Goal: Task Accomplishment & Management: Manage account settings

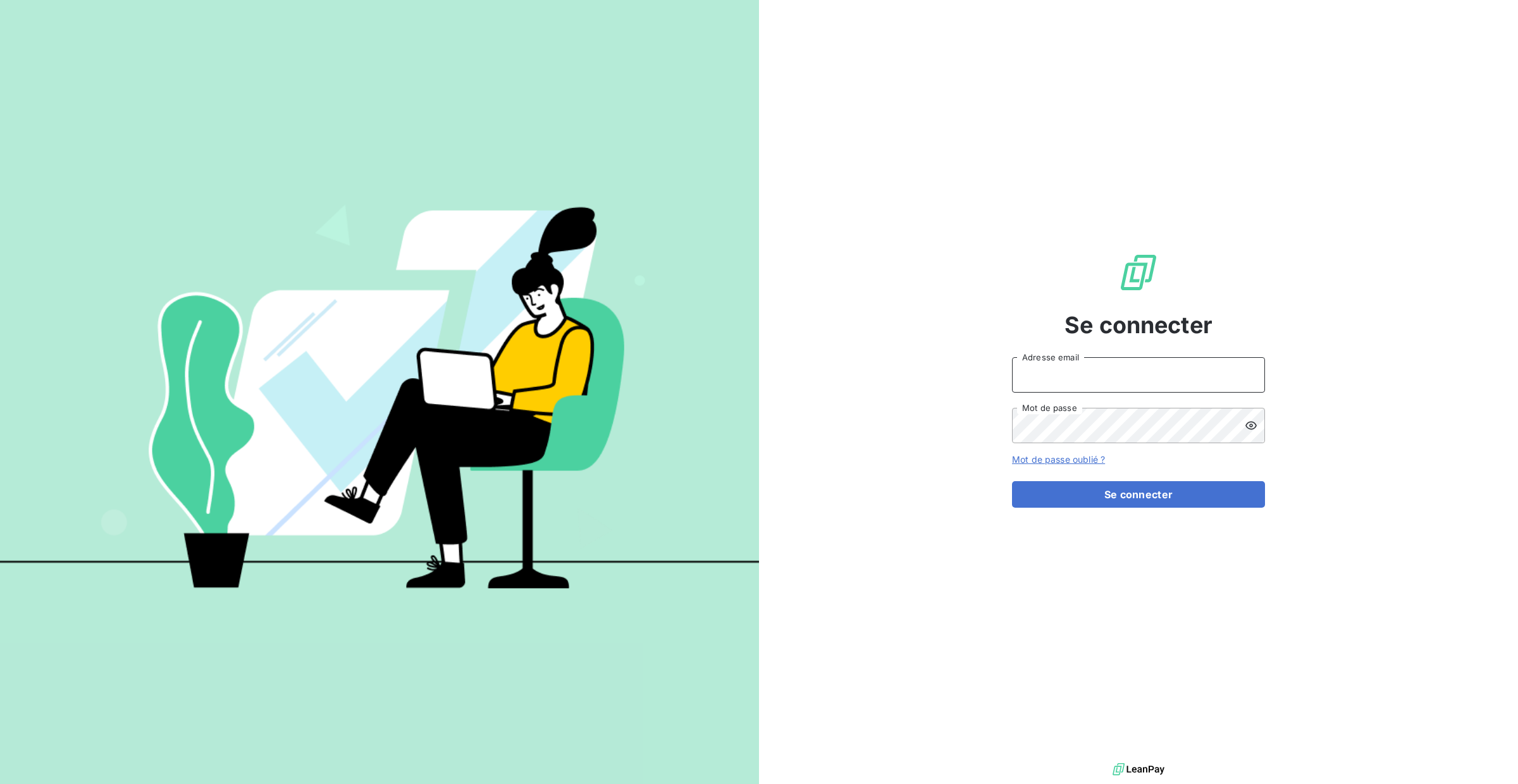
click at [1134, 370] on input "Adresse email" at bounding box center [1138, 374] width 253 height 35
click at [1334, 353] on div "Se connecter Adresse email Mot de passe Mot de passe oublié ? Se connecter" at bounding box center [1138, 380] width 759 height 760
click at [1054, 378] on input "Adresse email" at bounding box center [1138, 374] width 253 height 35
click at [1008, 387] on div "Se connecter Adresse email Mot de passe Mot de passe oublié ? Se connecter" at bounding box center [1138, 380] width 759 height 760
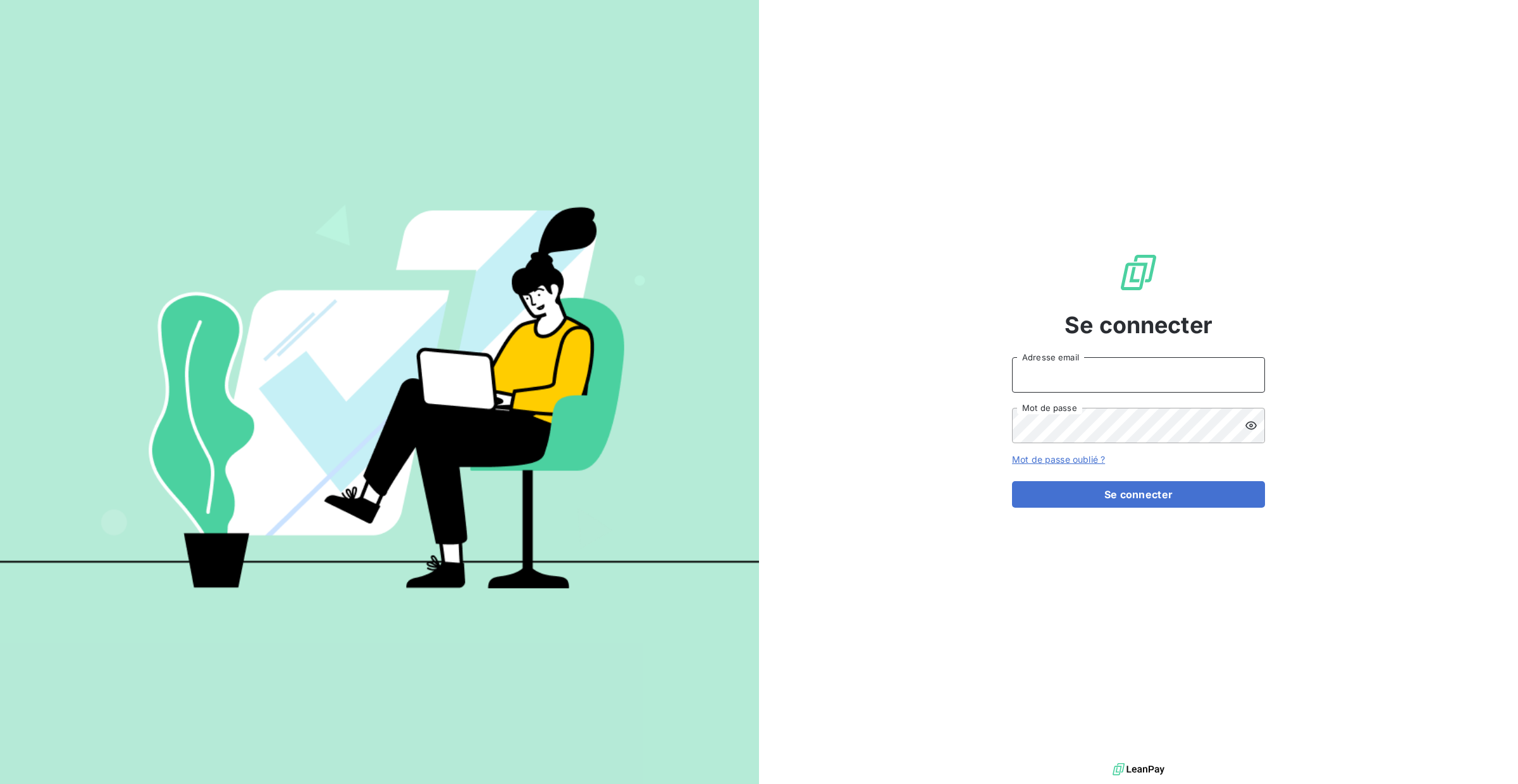
click at [1092, 388] on input "Adresse email" at bounding box center [1138, 374] width 253 height 35
type input "[PERSON_NAME][EMAIL_ADDRESS][DOMAIN_NAME]"
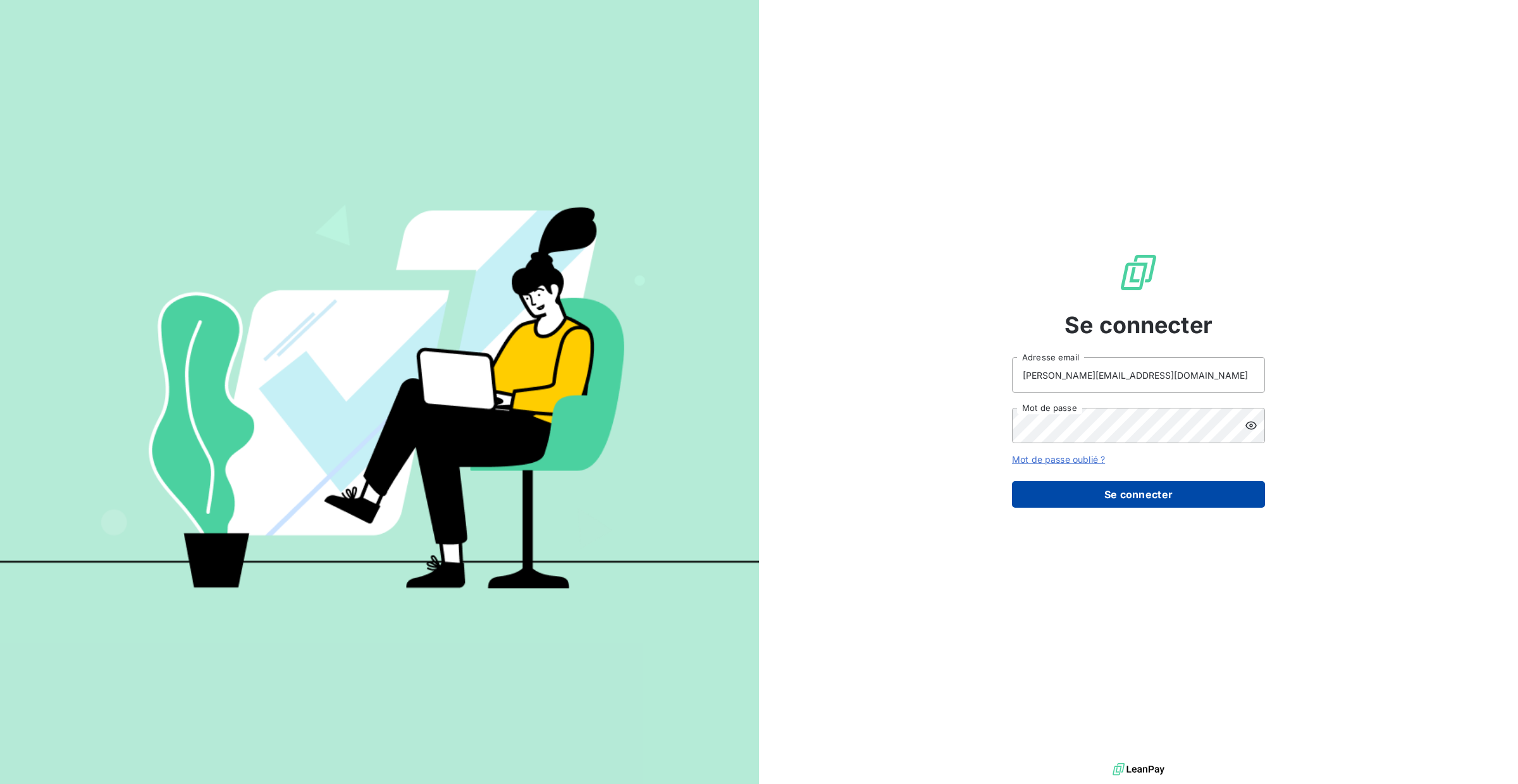
click at [1053, 486] on button "Se connecter" at bounding box center [1138, 495] width 253 height 26
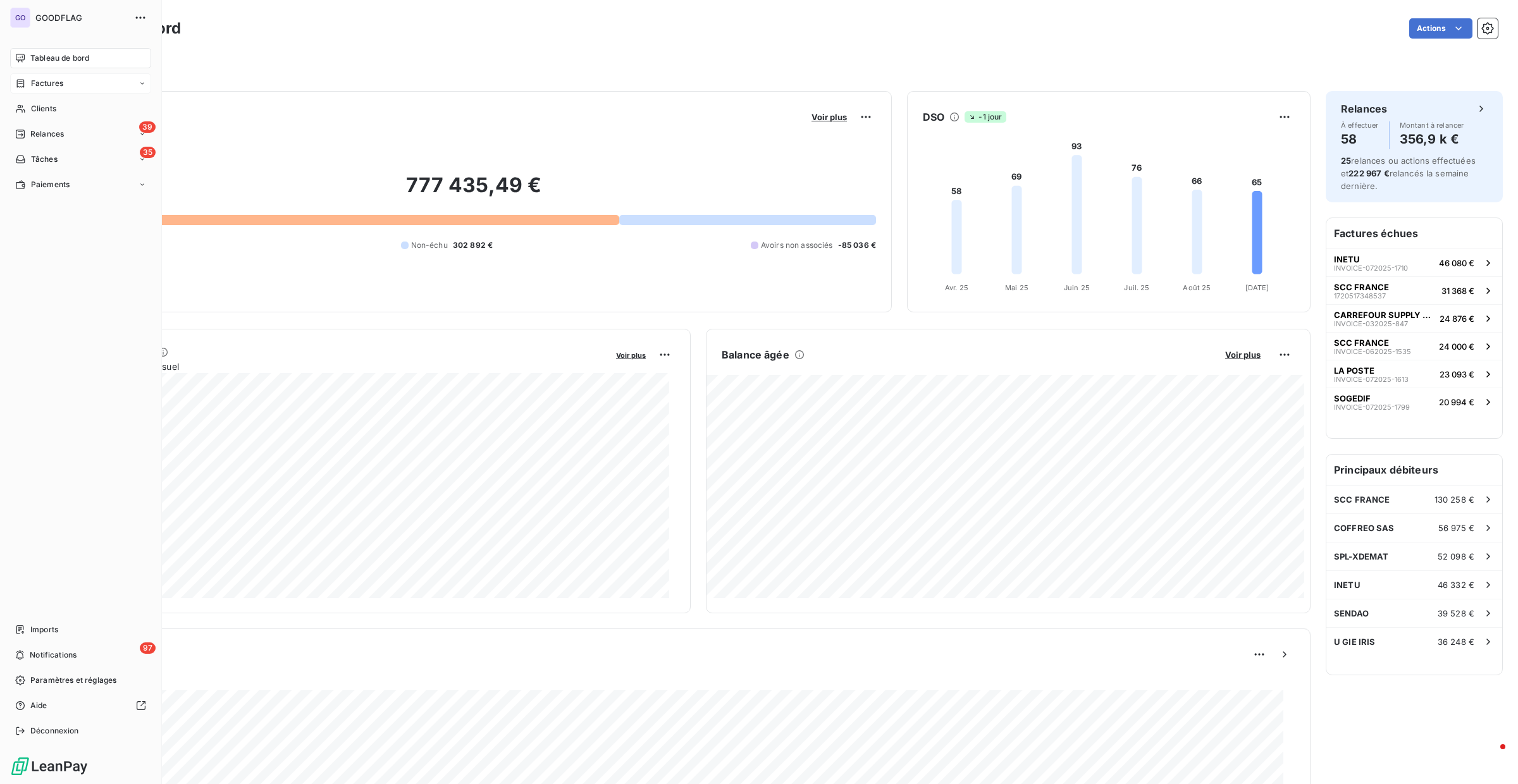
click at [32, 82] on span "Factures" at bounding box center [47, 84] width 32 height 11
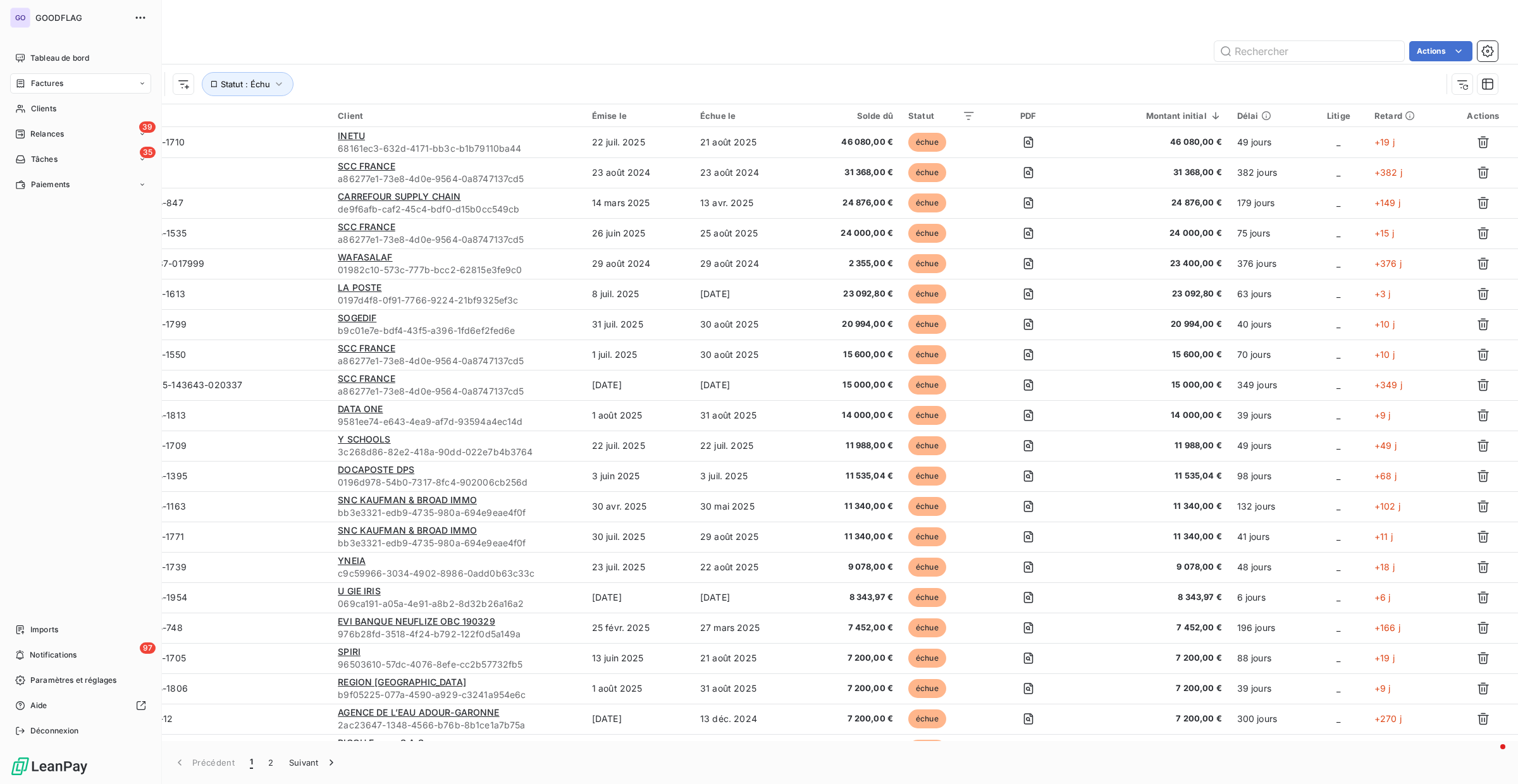
click at [41, 94] on nav "Tableau de bord Factures Clients 39 Relances 35 Tâches Paiements" at bounding box center [80, 121] width 141 height 147
click at [40, 89] on div "Factures" at bounding box center [80, 84] width 141 height 20
click at [43, 116] on div "Factures" at bounding box center [88, 108] width 126 height 20
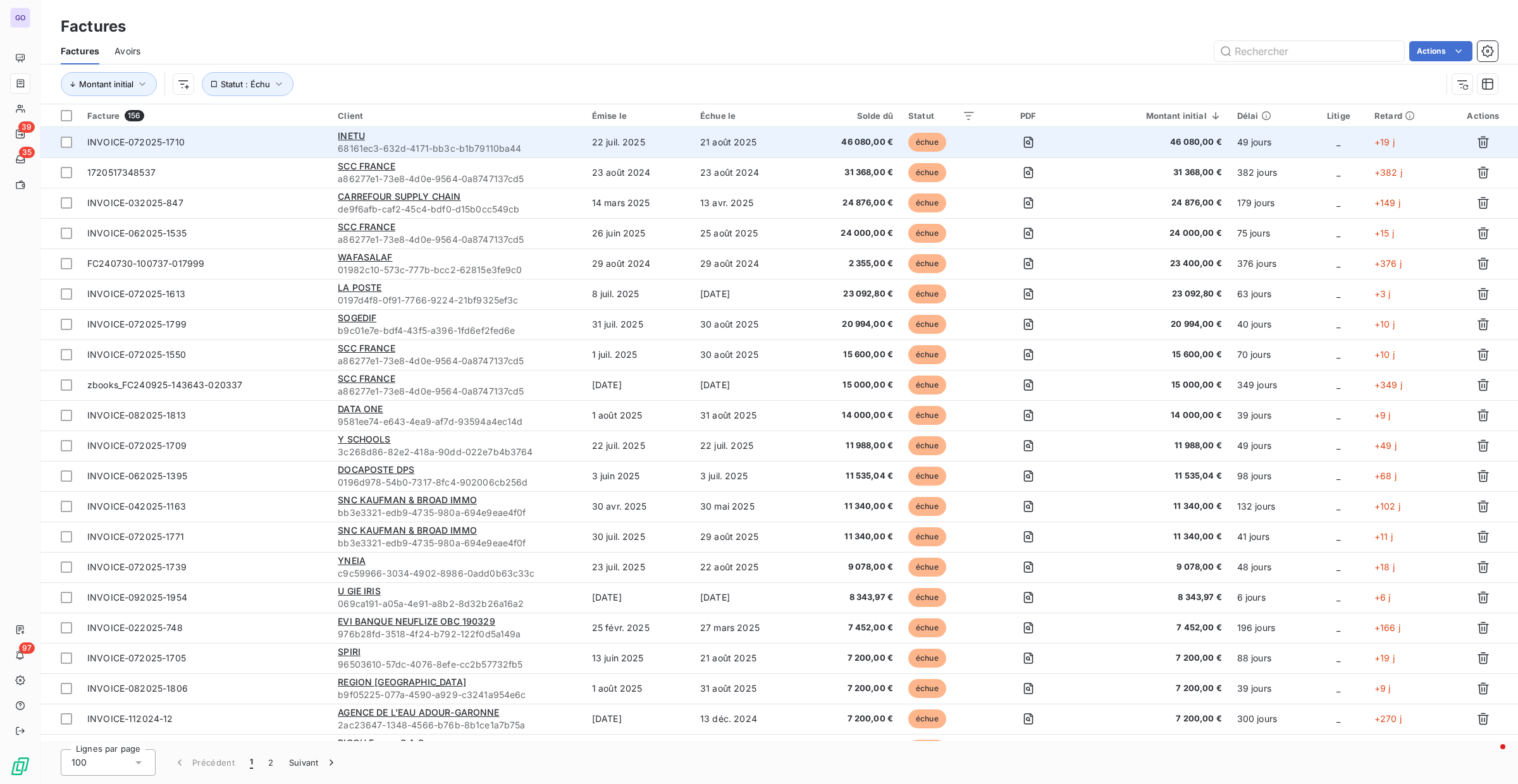
click at [541, 146] on span "68161ec3-632d-4171-bb3c-b1b79110ba44" at bounding box center [457, 148] width 239 height 12
click at [282, 143] on span "INVOICE-072025-1710" at bounding box center [205, 142] width 235 height 12
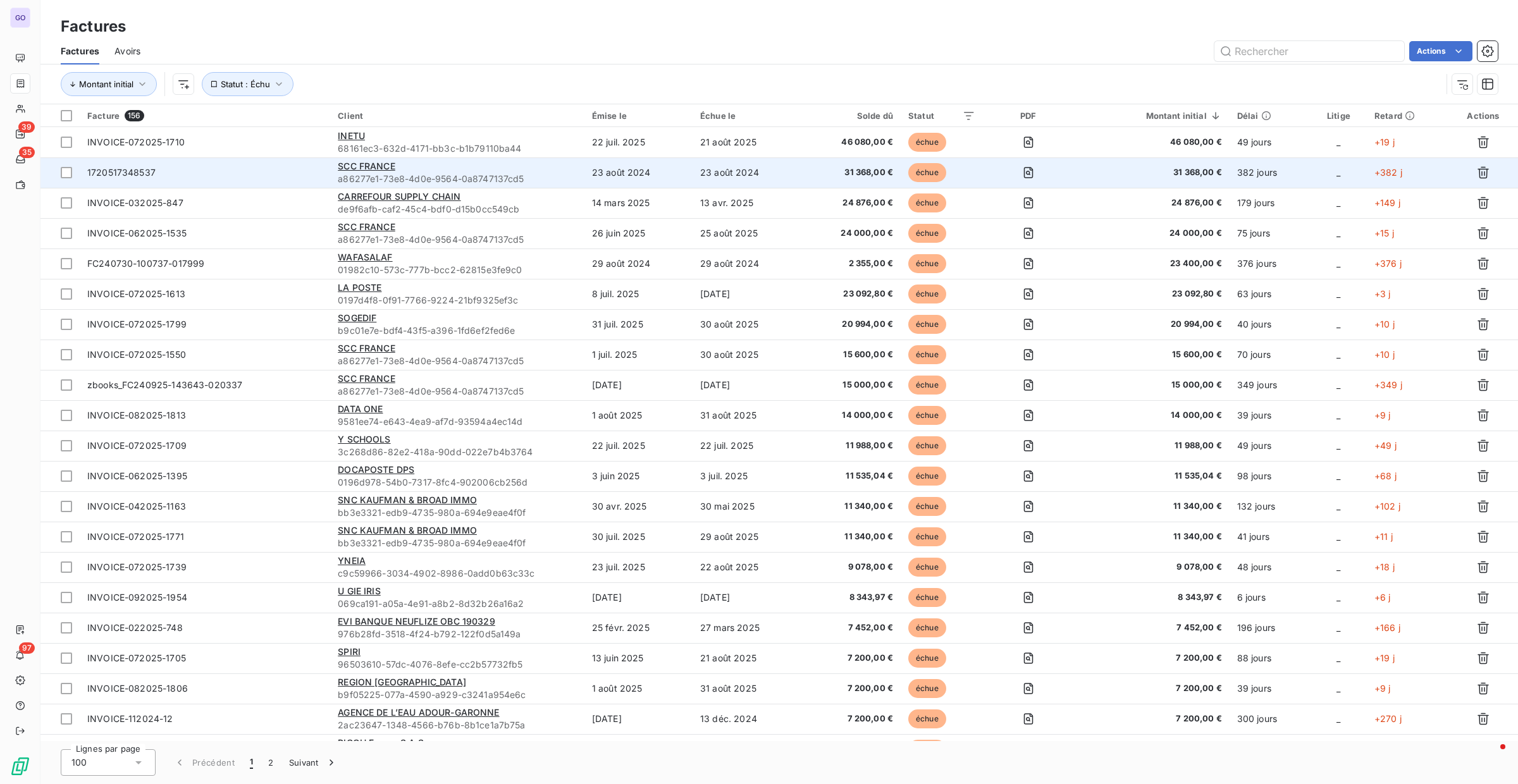
click at [543, 177] on span "a86277e1-73e8-4d0e-9564-0a8747137cd5" at bounding box center [457, 179] width 239 height 12
drag, startPoint x: 163, startPoint y: 173, endPoint x: 82, endPoint y: 171, distance: 81.0
click at [80, 171] on td "1720517348537" at bounding box center [205, 172] width 251 height 30
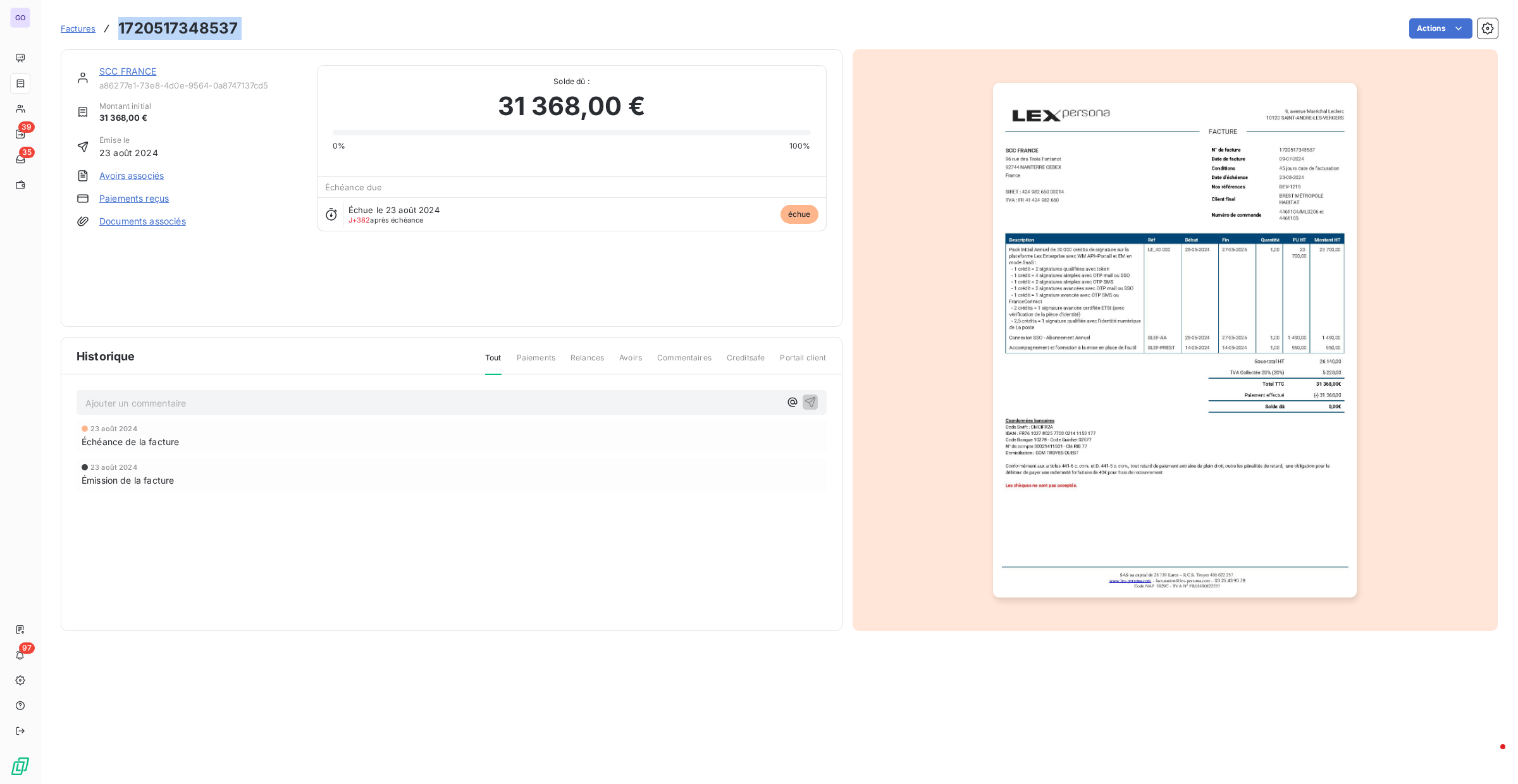
drag, startPoint x: 189, startPoint y: 34, endPoint x: 118, endPoint y: 34, distance: 71.0
click at [118, 34] on div "Factures 1720517348537 Actions" at bounding box center [779, 29] width 1437 height 26
copy section "1720517348537 Actions"
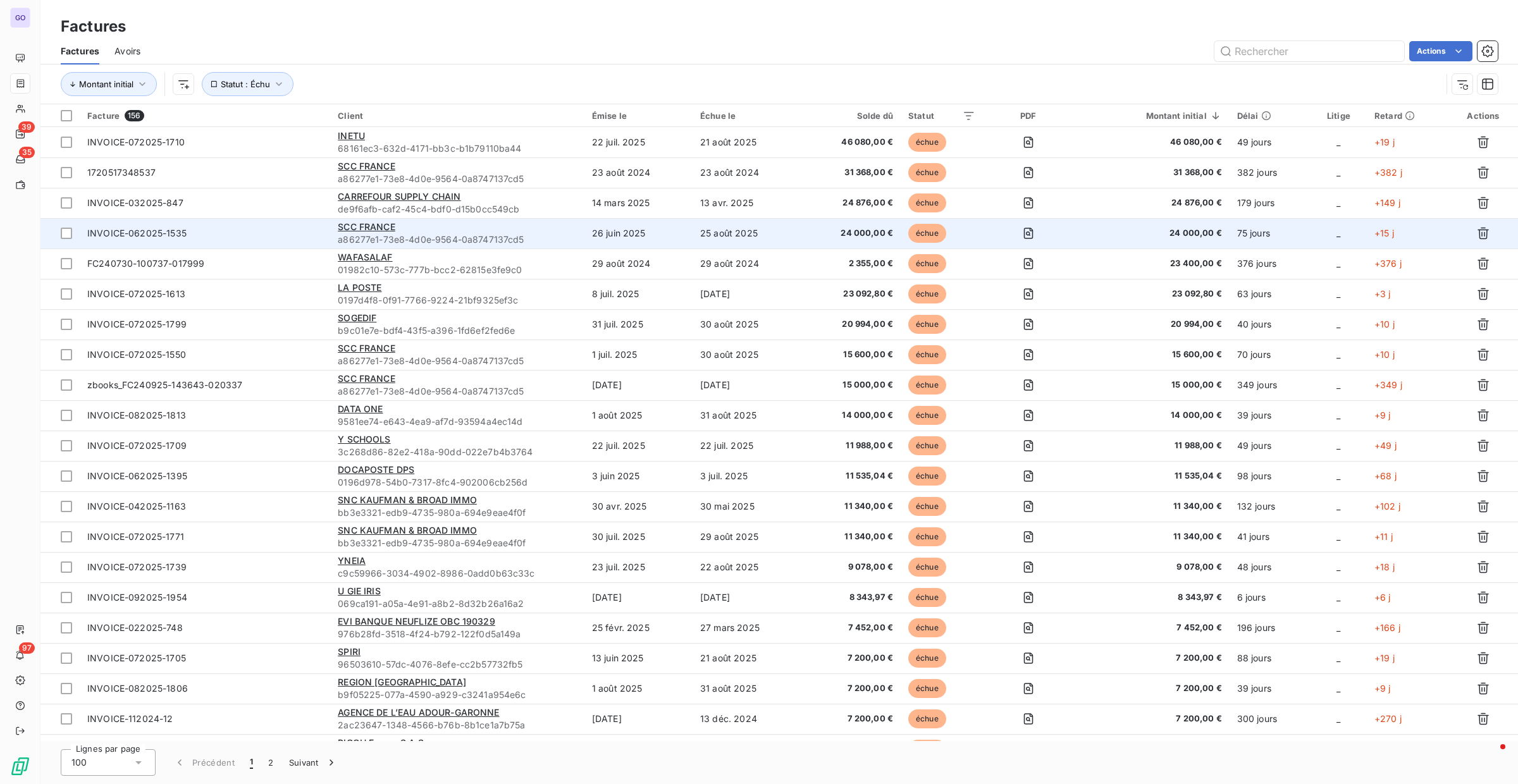
click at [284, 231] on span "INVOICE-062025-1535" at bounding box center [205, 233] width 235 height 12
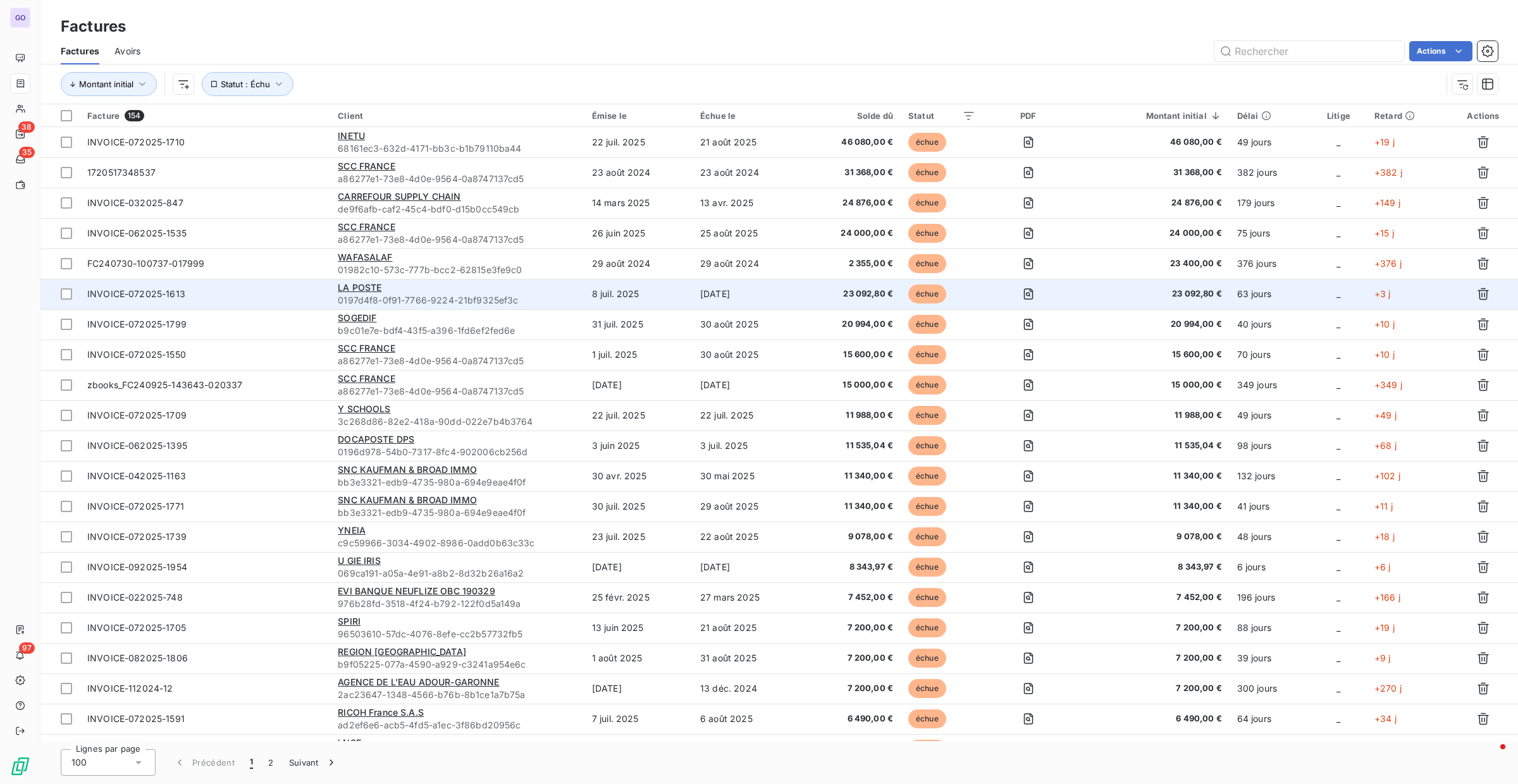
click at [426, 298] on span "0197d4f8-0f91-7766-9224-21bf9325ef3c" at bounding box center [457, 300] width 239 height 12
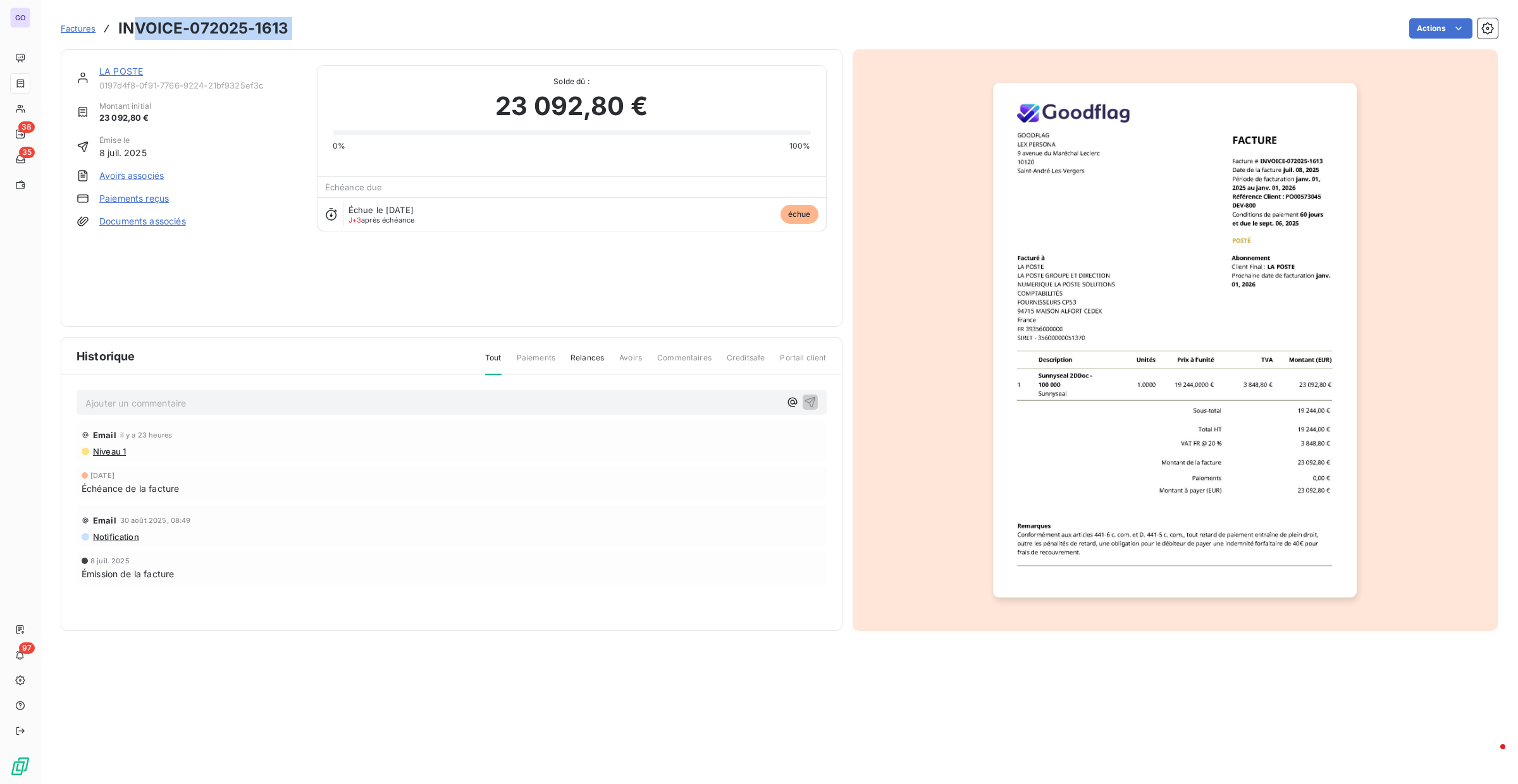
drag, startPoint x: 224, startPoint y: 24, endPoint x: 111, endPoint y: 11, distance: 113.7
click at [134, 17] on div "Factures INVOICE-072025-1613 Actions" at bounding box center [779, 29] width 1437 height 26
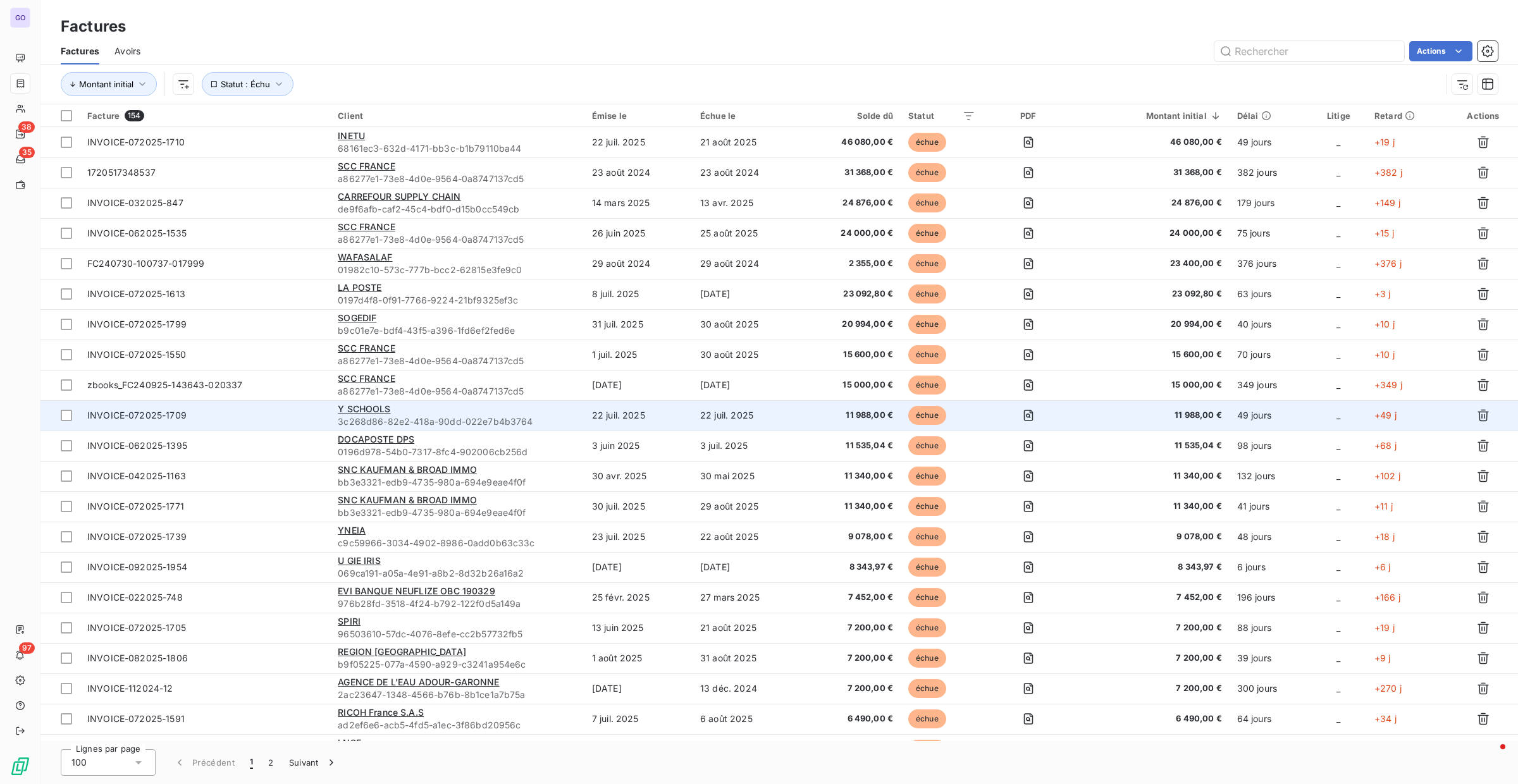
click at [425, 419] on span "3c268d86-82e2-418a-90dd-022e7b4b3764" at bounding box center [457, 421] width 239 height 12
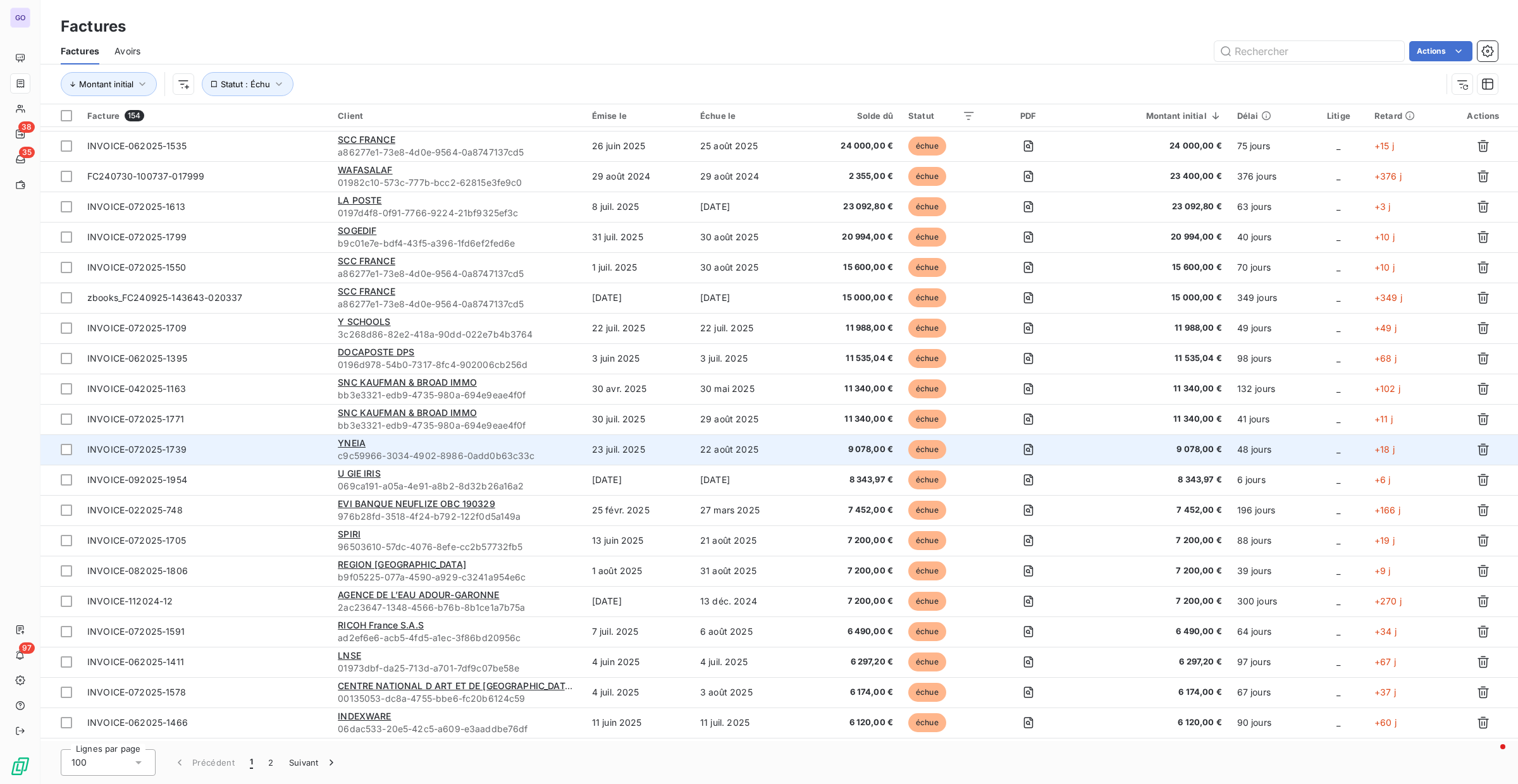
scroll to position [140, 0]
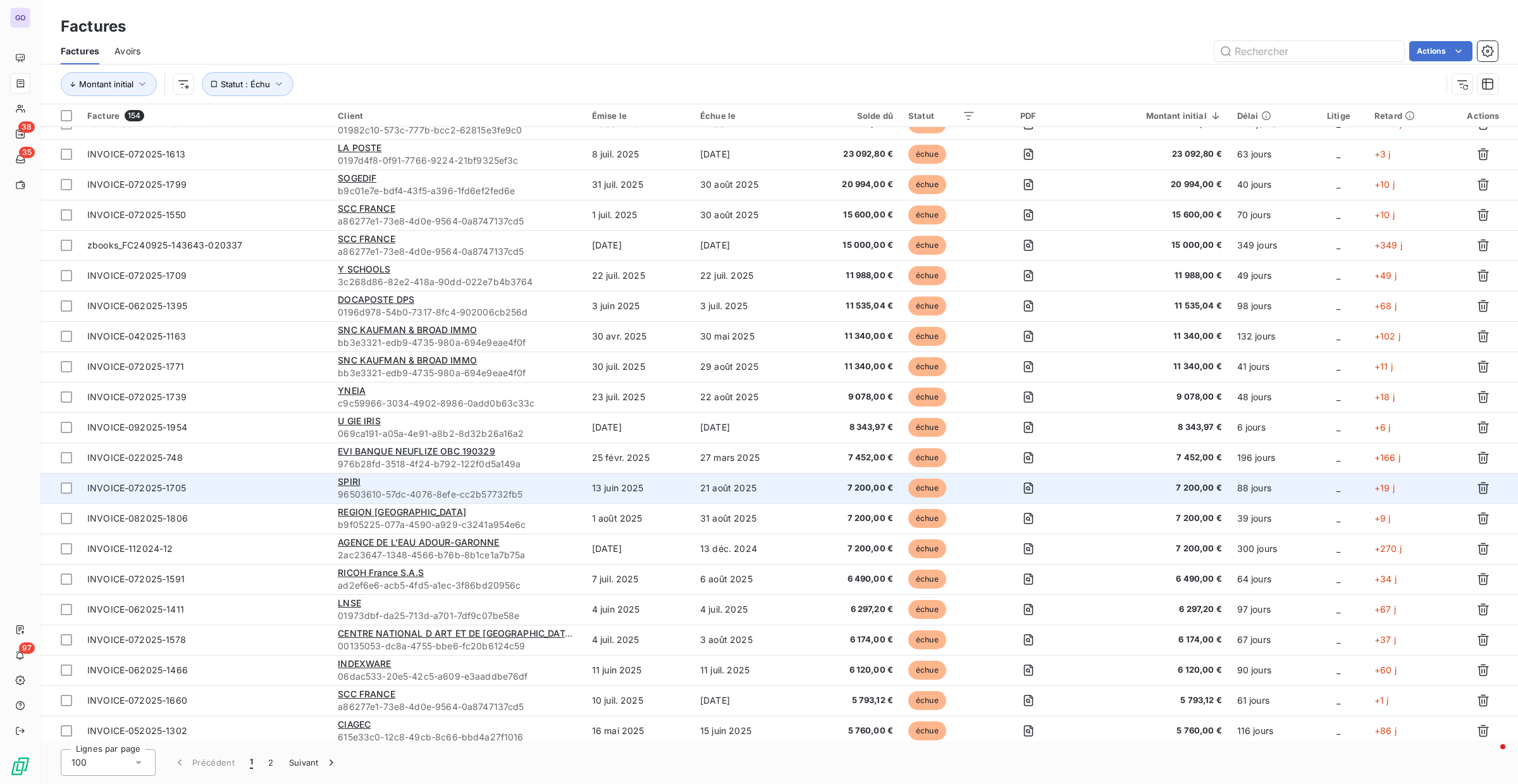
click at [518, 476] on div "SPIRI" at bounding box center [457, 482] width 239 height 12
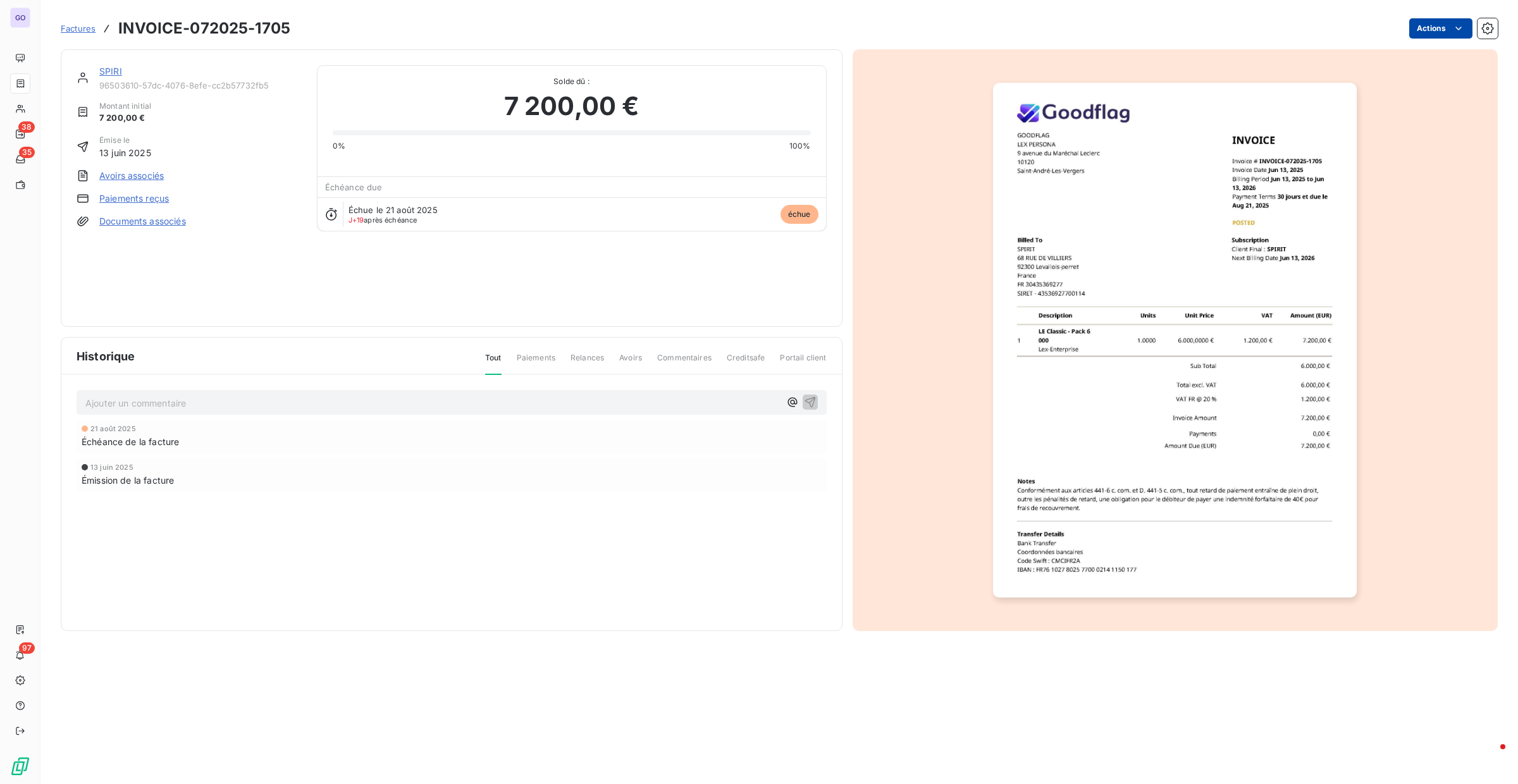
click at [1435, 26] on html "GO 38 35 97 Factures INVOICE-072025-1705 Actions SPIRI 96503610-57dc-4076-8efe-…" at bounding box center [759, 392] width 1518 height 784
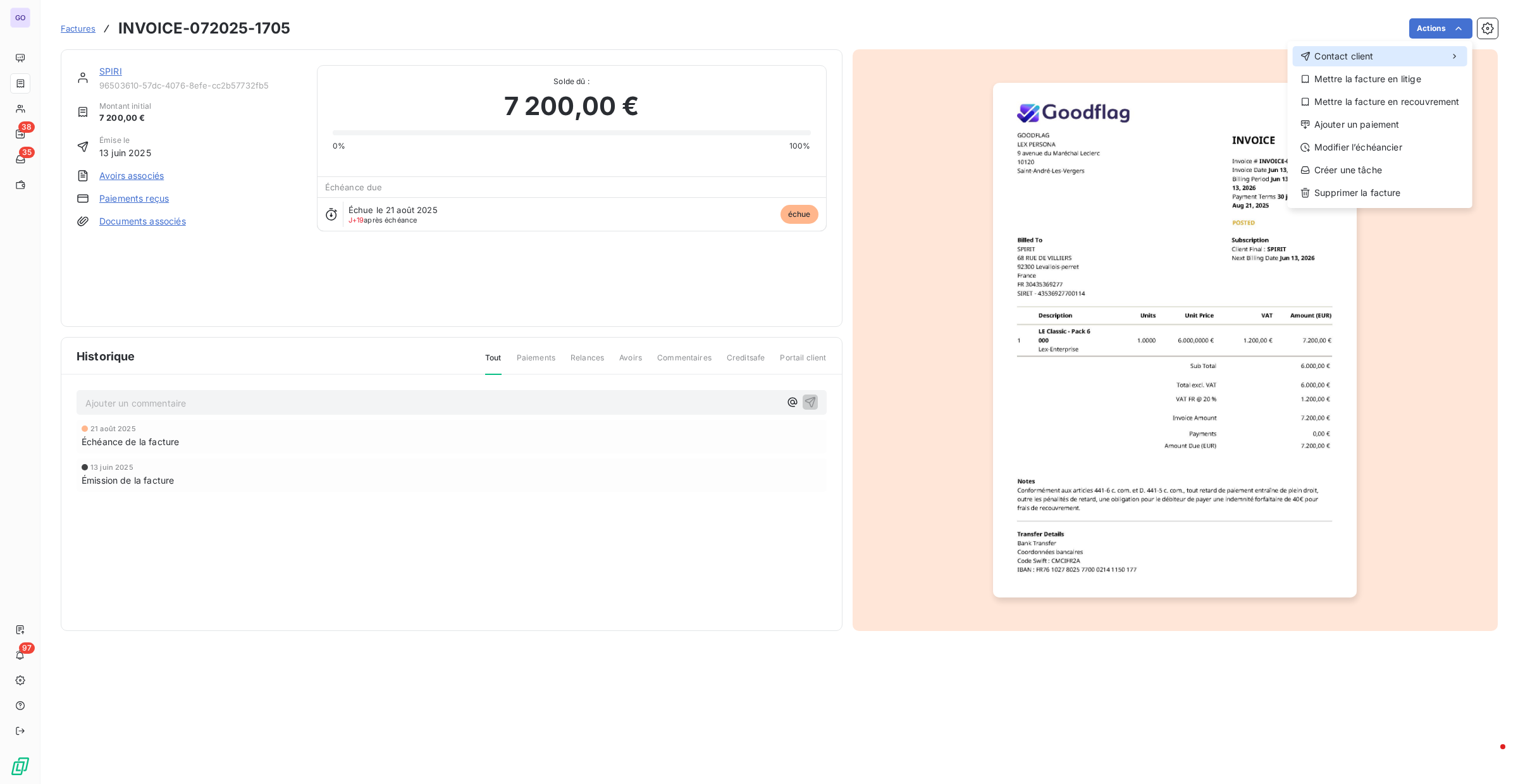
click at [1358, 48] on div "Contact client" at bounding box center [1380, 56] width 174 height 20
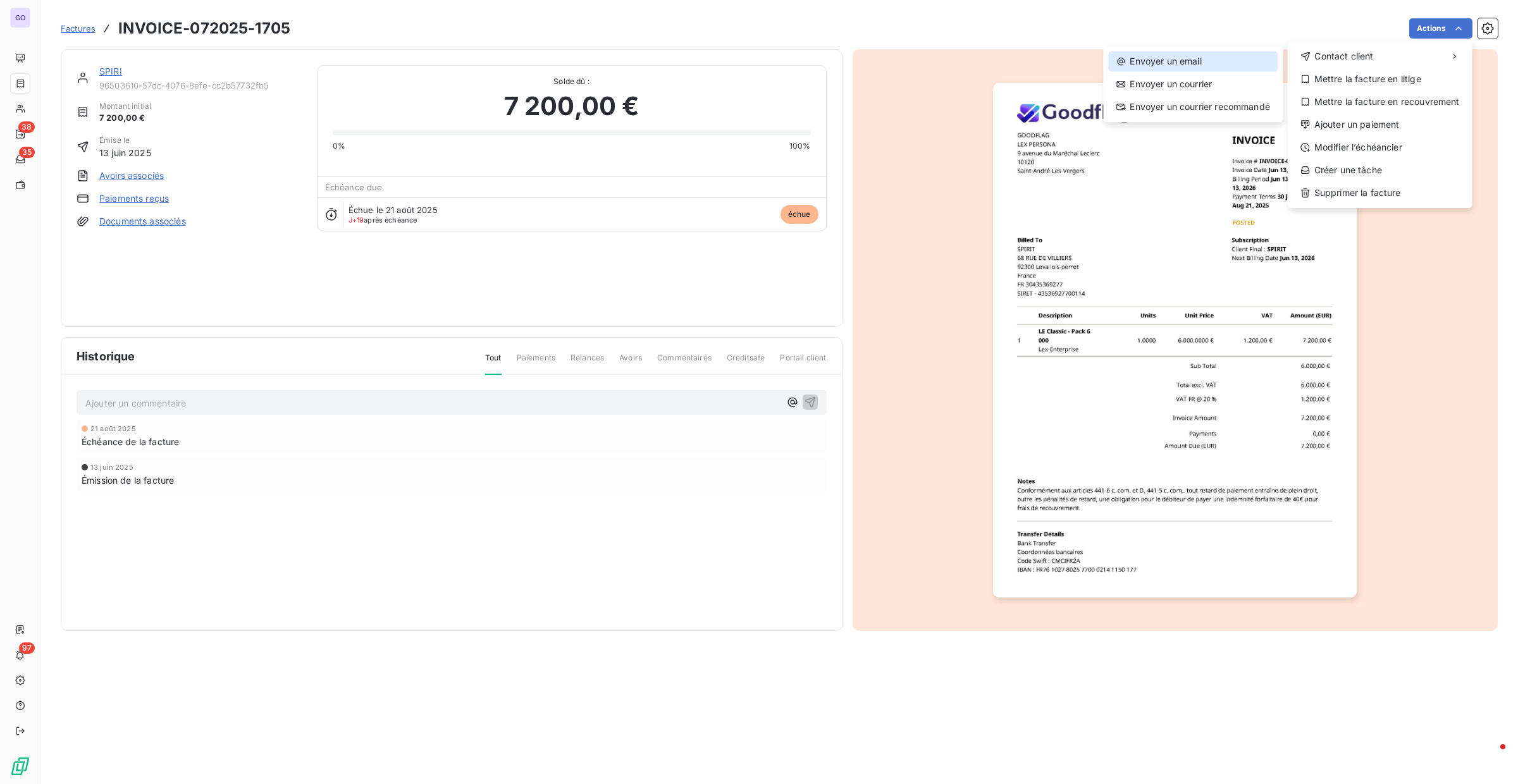
click at [1218, 62] on div "Envoyer un email" at bounding box center [1193, 61] width 170 height 20
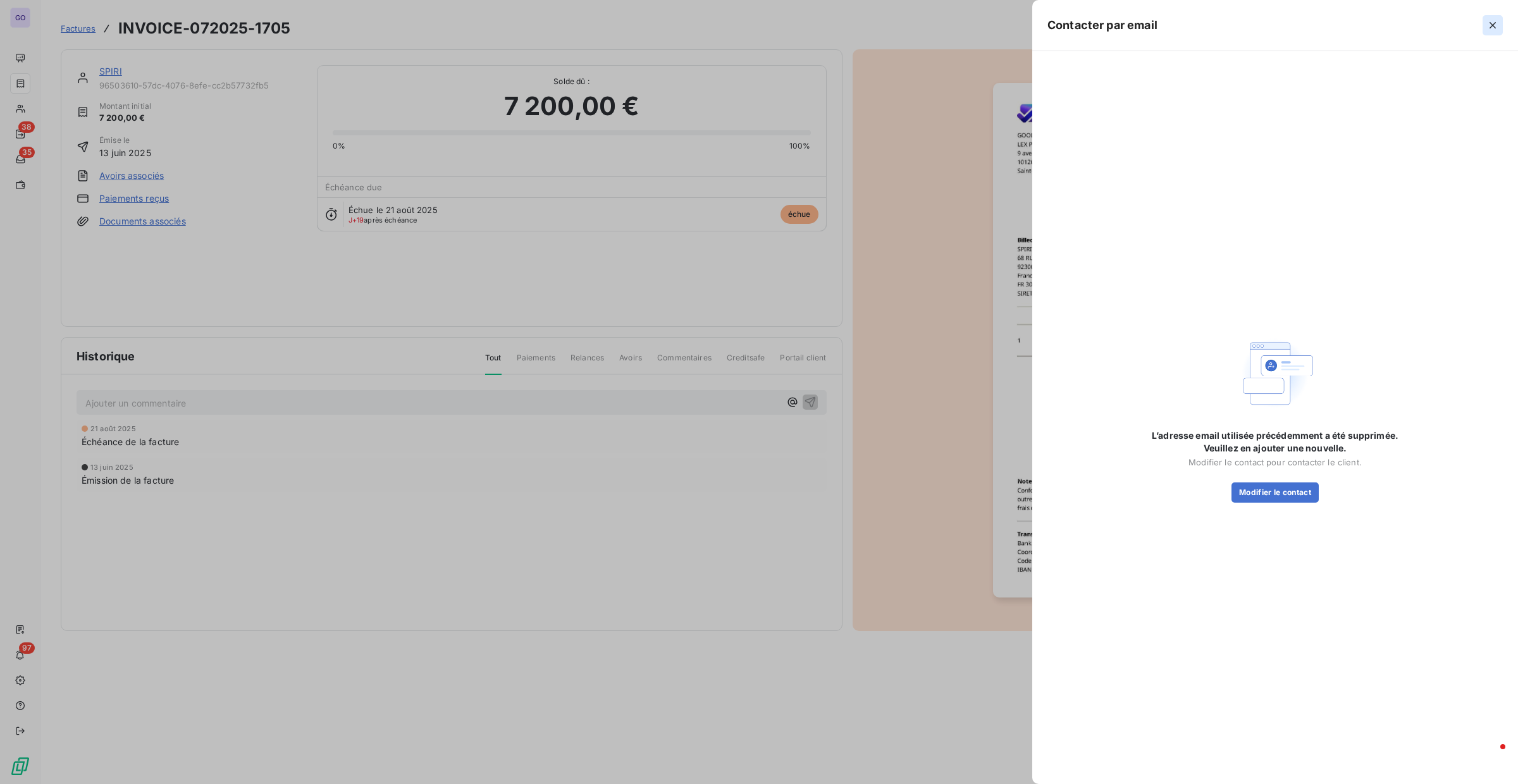
click at [1488, 27] on icon "button" at bounding box center [1492, 25] width 12 height 12
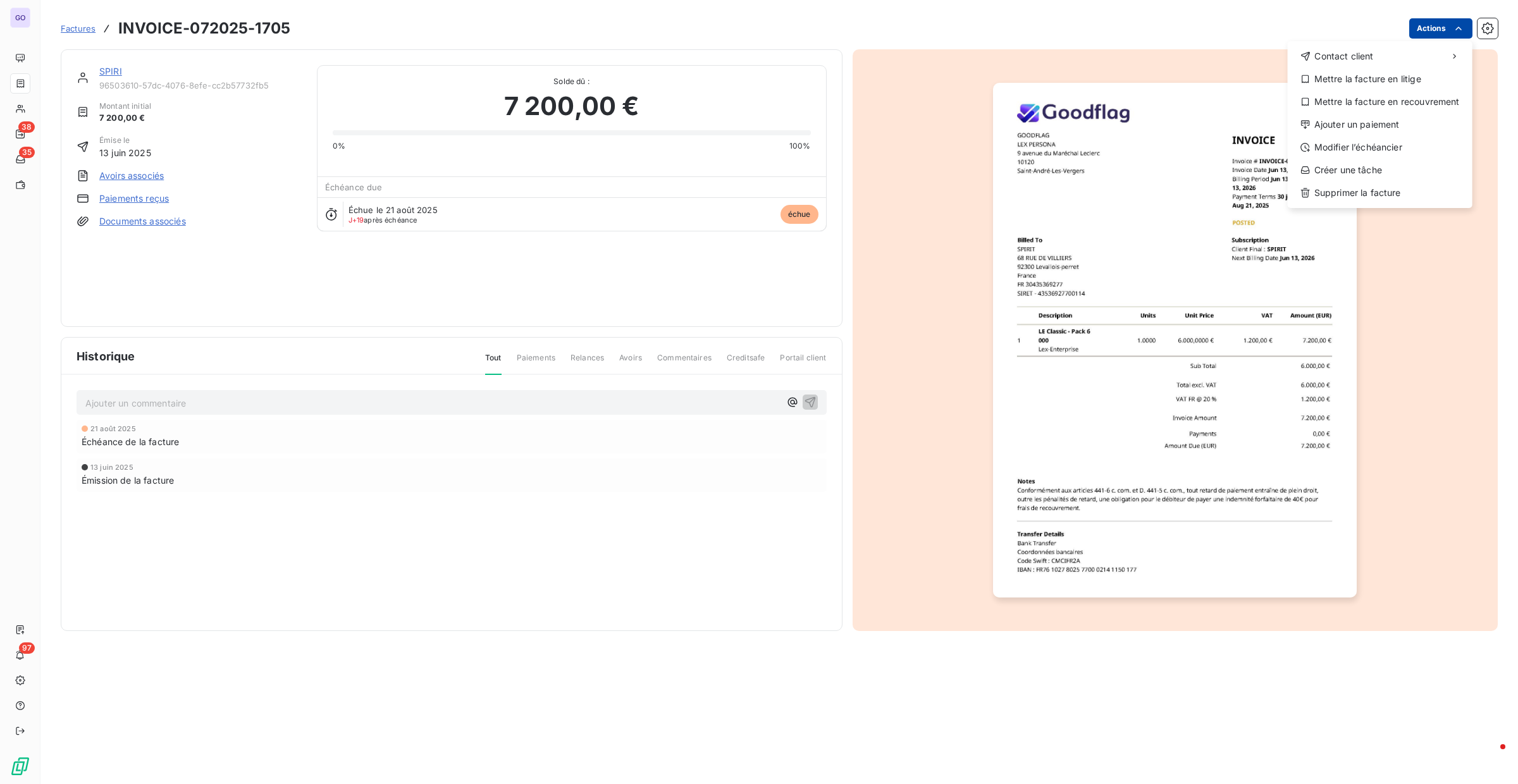
click at [1432, 30] on html "GO 38 35 97 Factures INVOICE-072025-1705 Actions Contact client Mettre la factu…" at bounding box center [759, 392] width 1518 height 784
click at [1233, 53] on div "Envoyer un email" at bounding box center [1193, 61] width 170 height 20
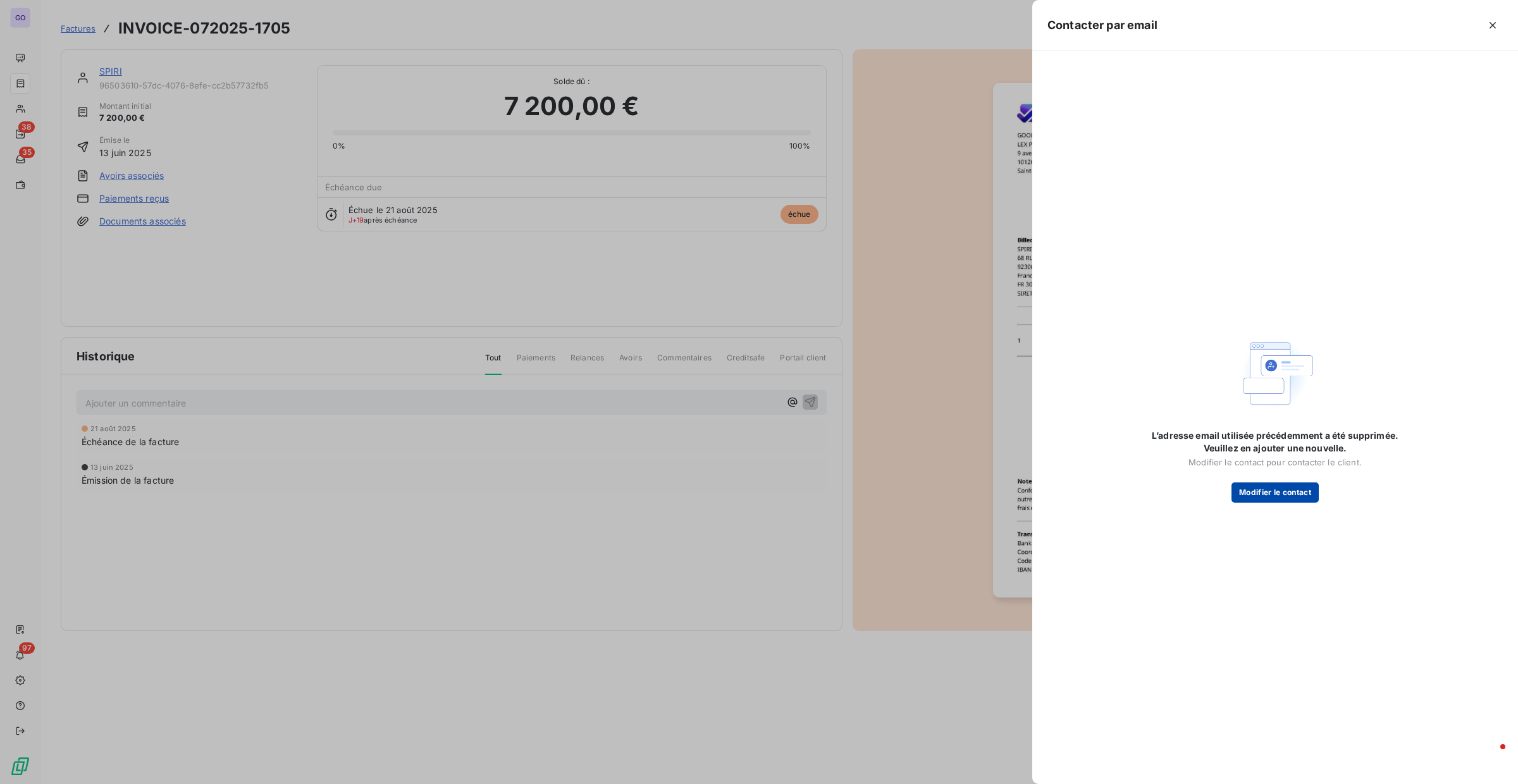
click at [1267, 492] on button "Modifier le contact" at bounding box center [1275, 492] width 88 height 20
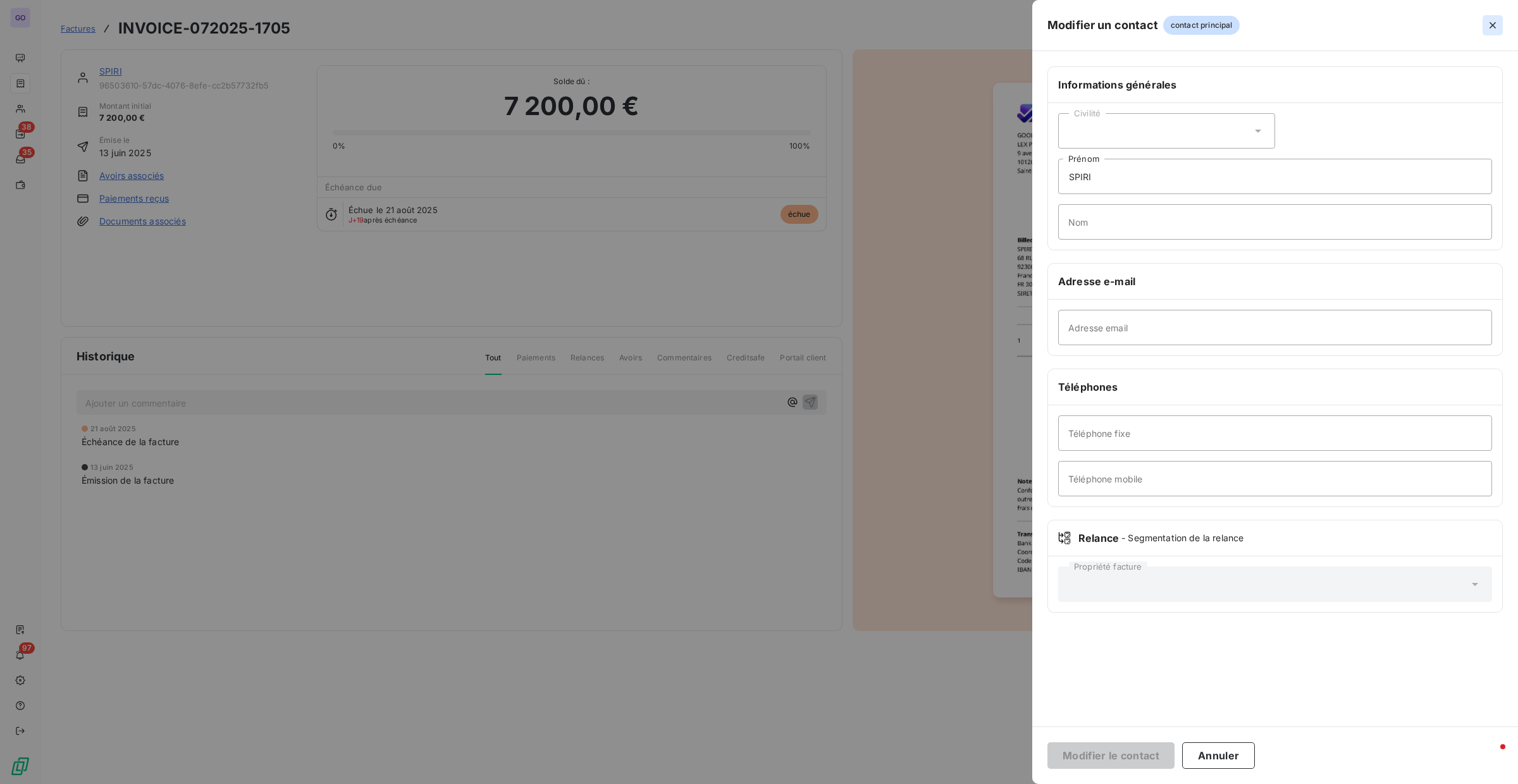
click at [1493, 22] on icon "button" at bounding box center [1492, 25] width 12 height 12
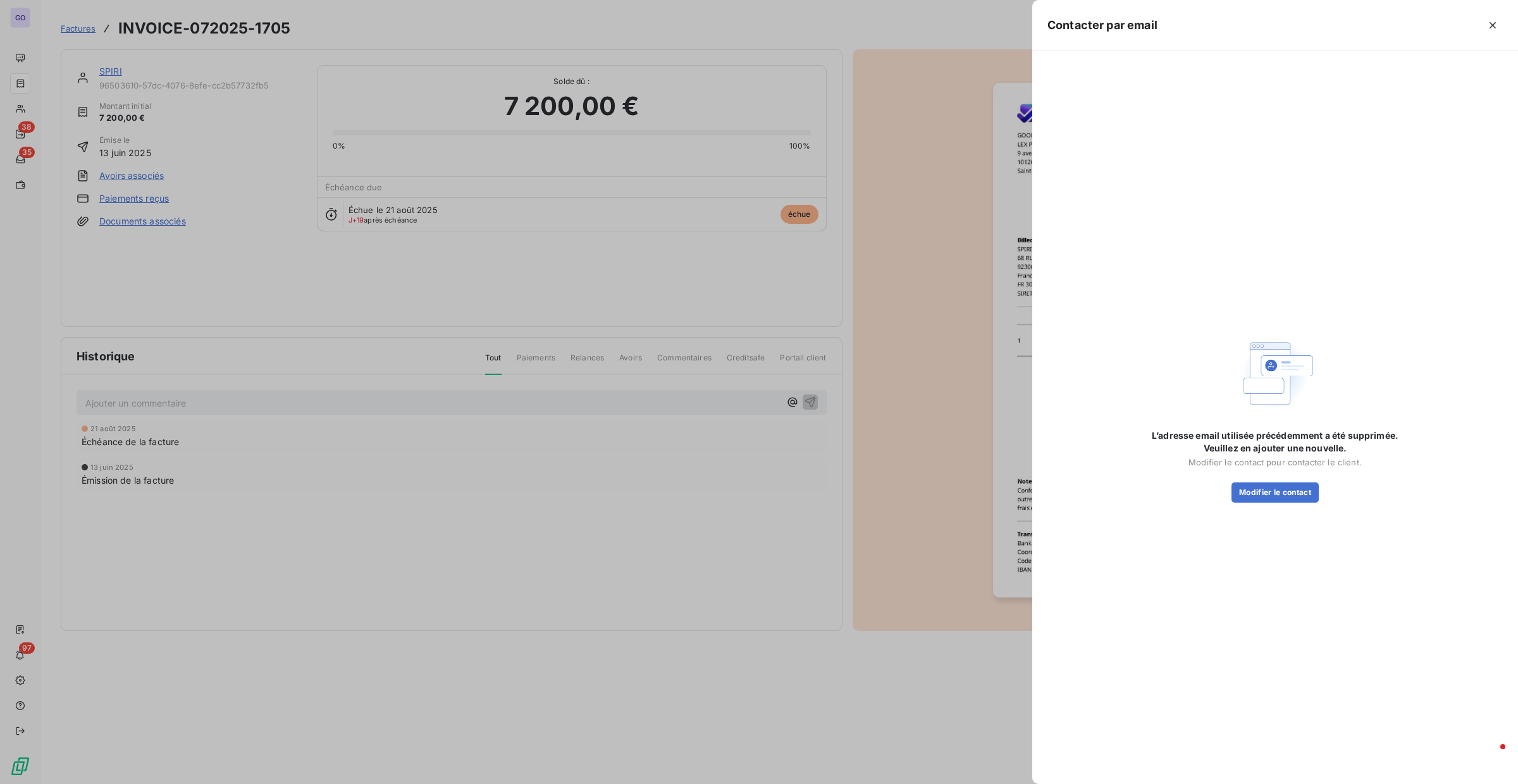
click at [202, 124] on div at bounding box center [759, 392] width 1518 height 784
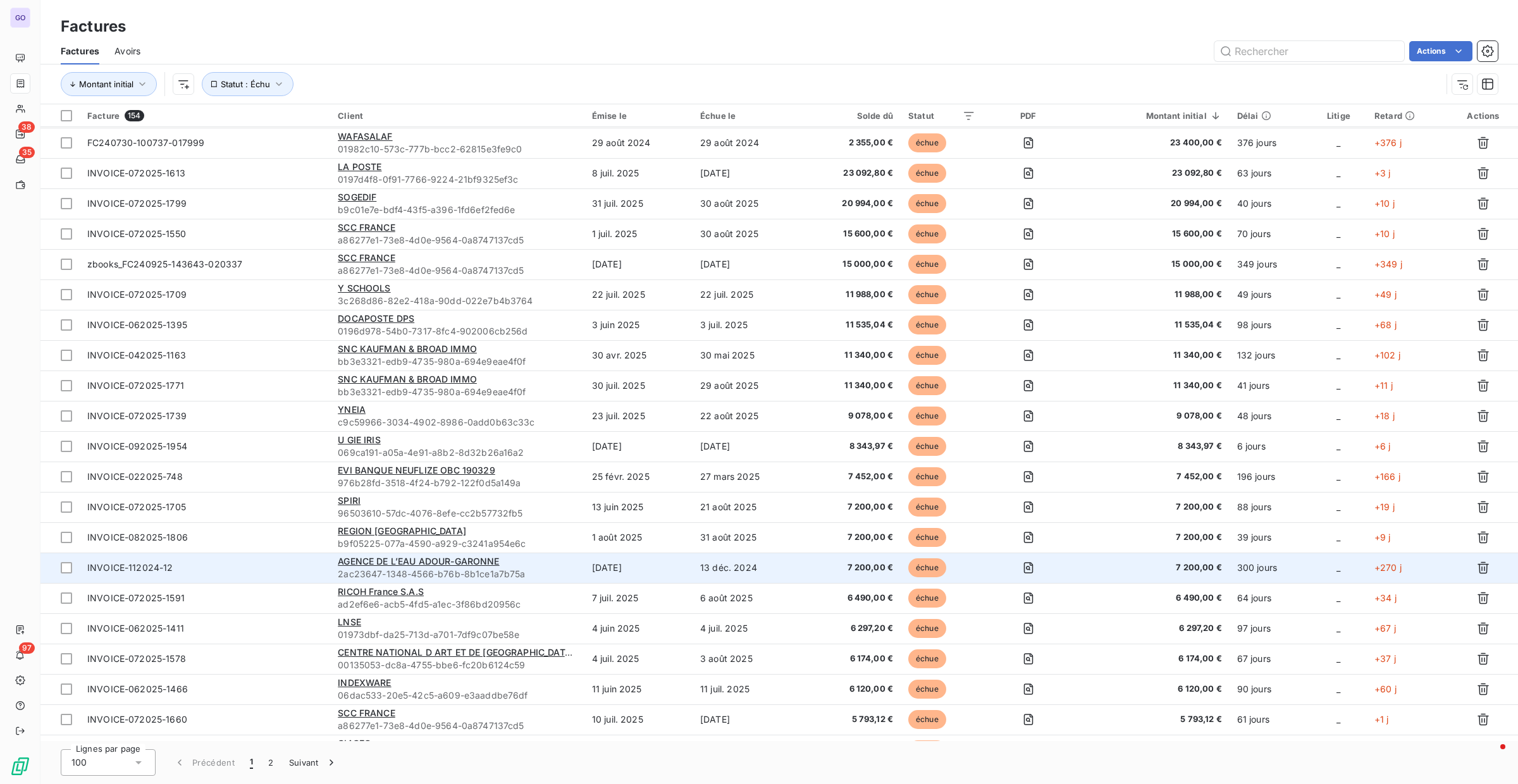
scroll to position [190, 0]
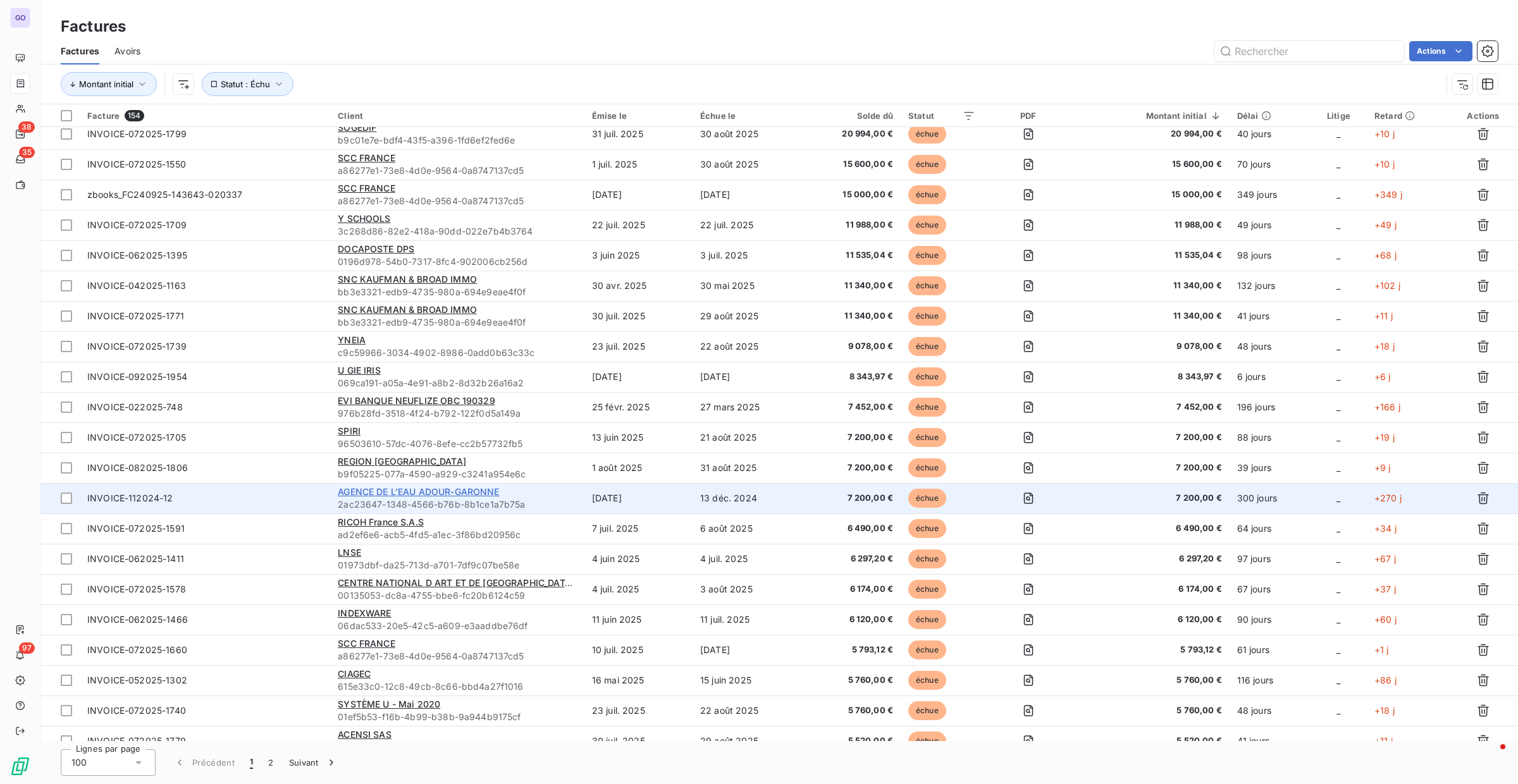
click at [428, 496] on span "AGENCE DE L’EAU ADOUR-GARONNE" at bounding box center [418, 492] width 161 height 11
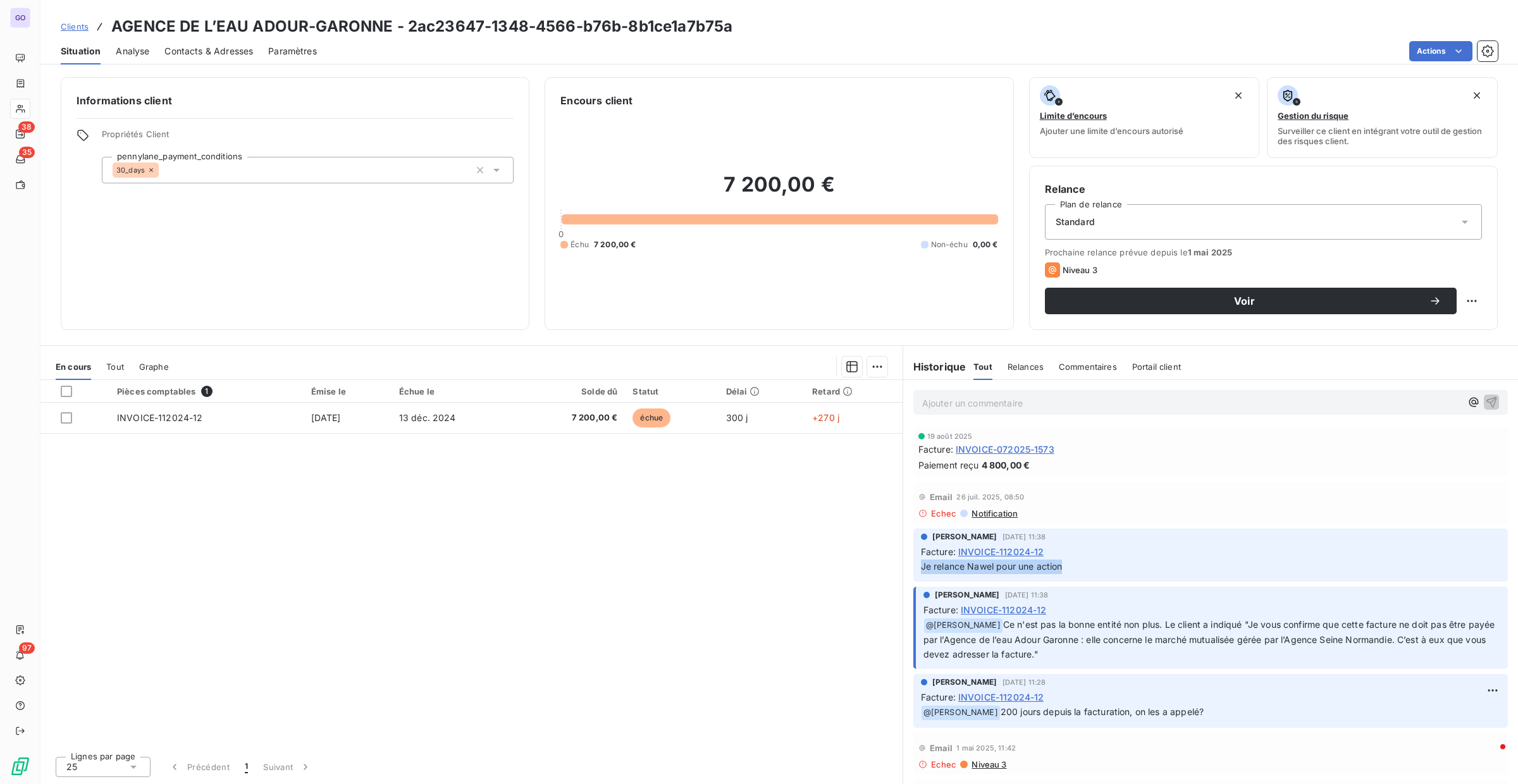
drag, startPoint x: 922, startPoint y: 566, endPoint x: 1148, endPoint y: 582, distance: 226.6
click at [1148, 582] on div "[PERSON_NAME] [DATE] 11:38 Facture : INVOICE-112024-12 Je relance Nawel pour un…" at bounding box center [1211, 555] width 614 height 58
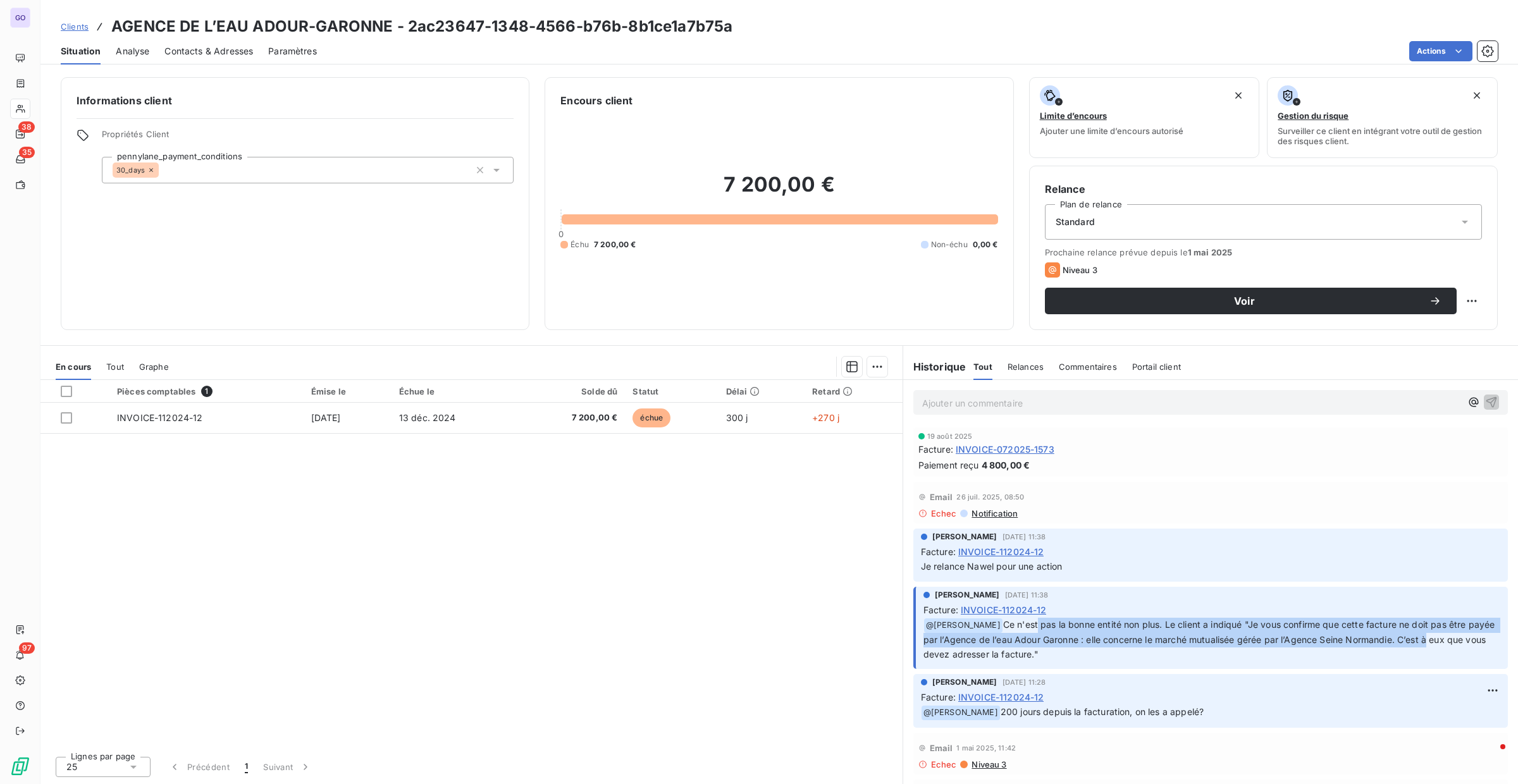
drag, startPoint x: 1027, startPoint y: 622, endPoint x: 1456, endPoint y: 632, distance: 429.1
click at [1456, 632] on p "﻿ @ [PERSON_NAME] Ce n'est pas la bonne entité non plus. Le client a indiqué "J…" at bounding box center [1212, 640] width 577 height 44
drag, startPoint x: 1456, startPoint y: 632, endPoint x: 1457, endPoint y: 655, distance: 23.0
click at [1457, 655] on p "﻿ @ [PERSON_NAME] Ce n'est pas la bonne entité non plus. Le client a indiqué "J…" at bounding box center [1212, 640] width 577 height 44
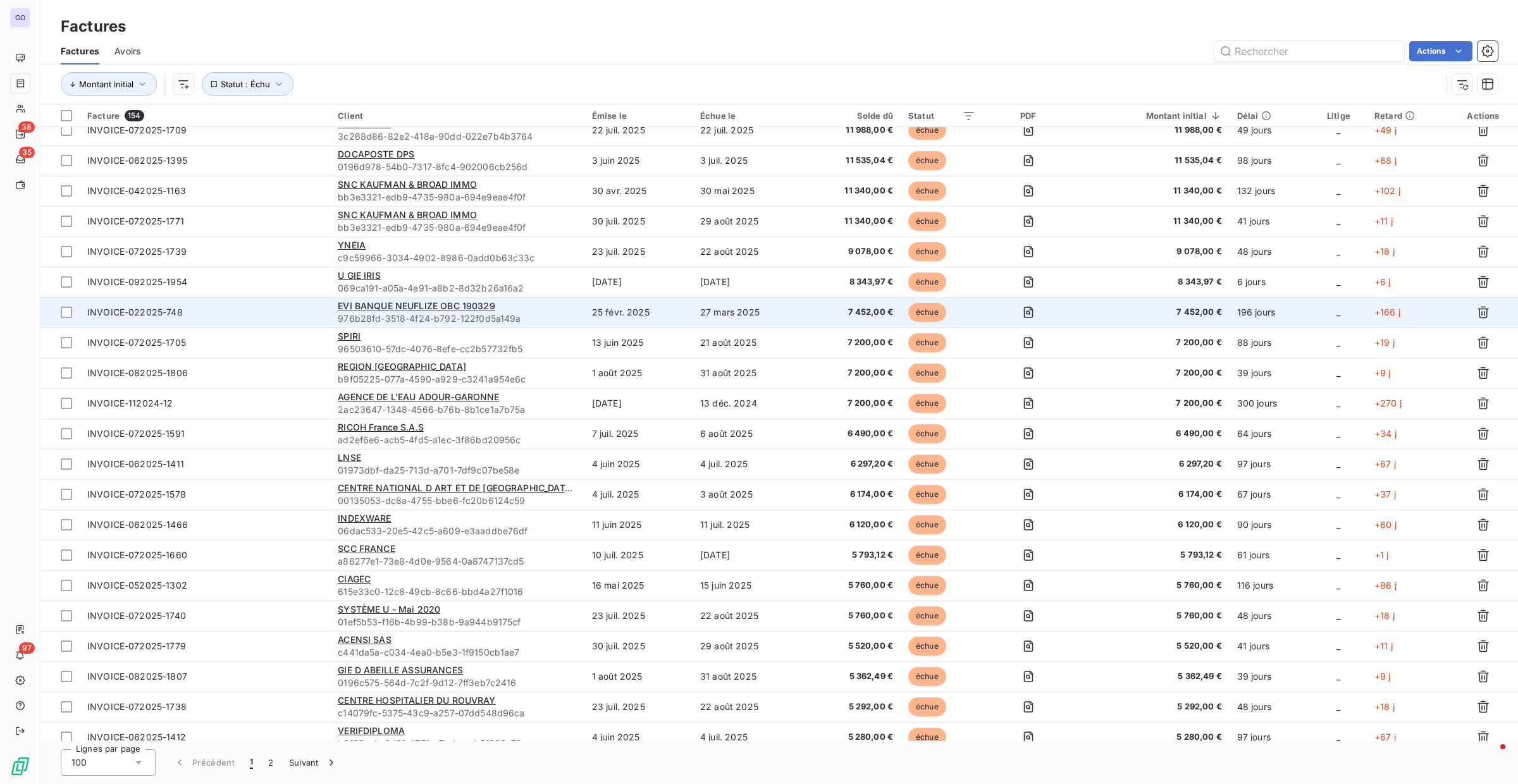
scroll to position [382, 0]
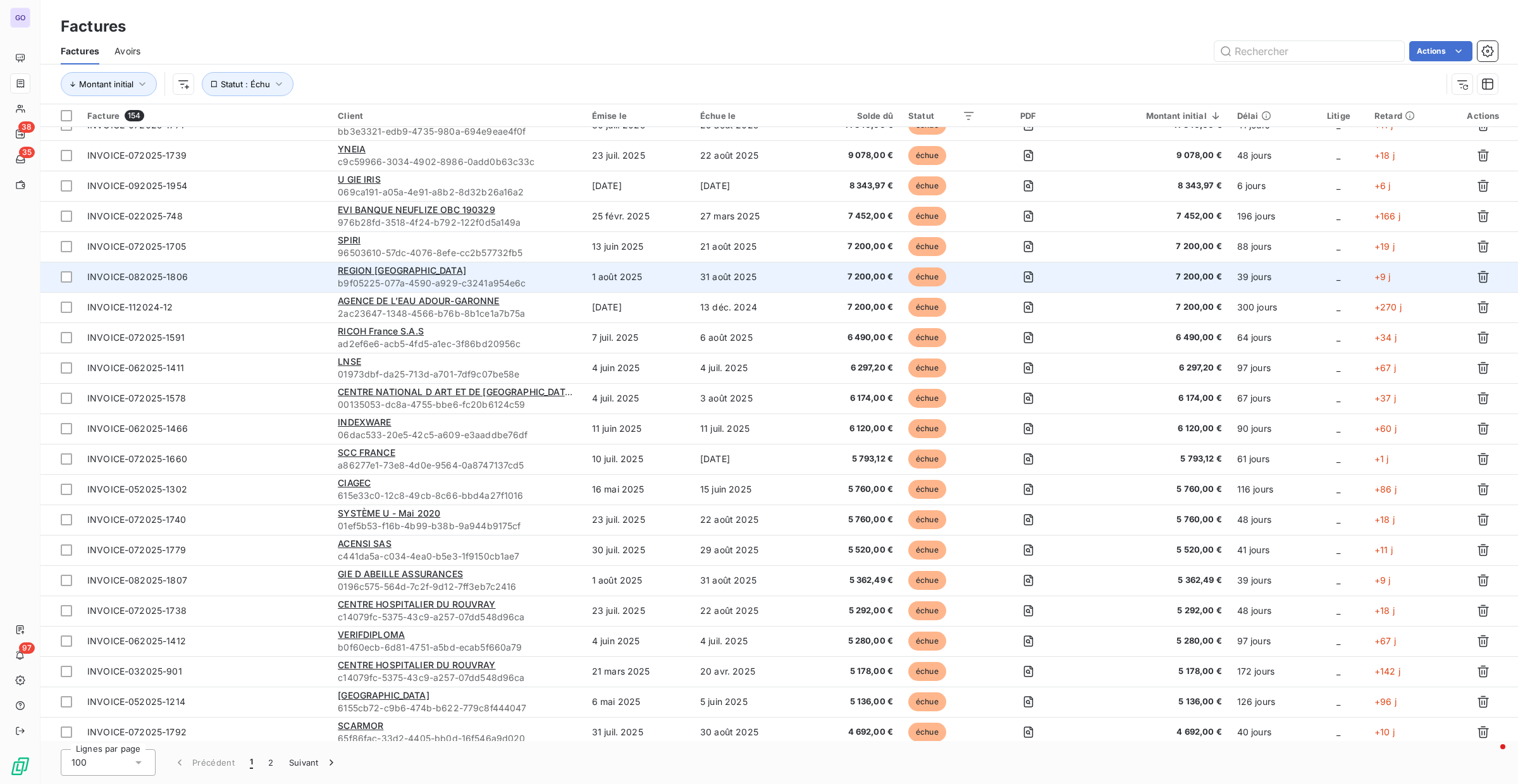
click at [518, 282] on span "b9f05225-077a-4590-a929-c3241a954e6c" at bounding box center [457, 283] width 239 height 12
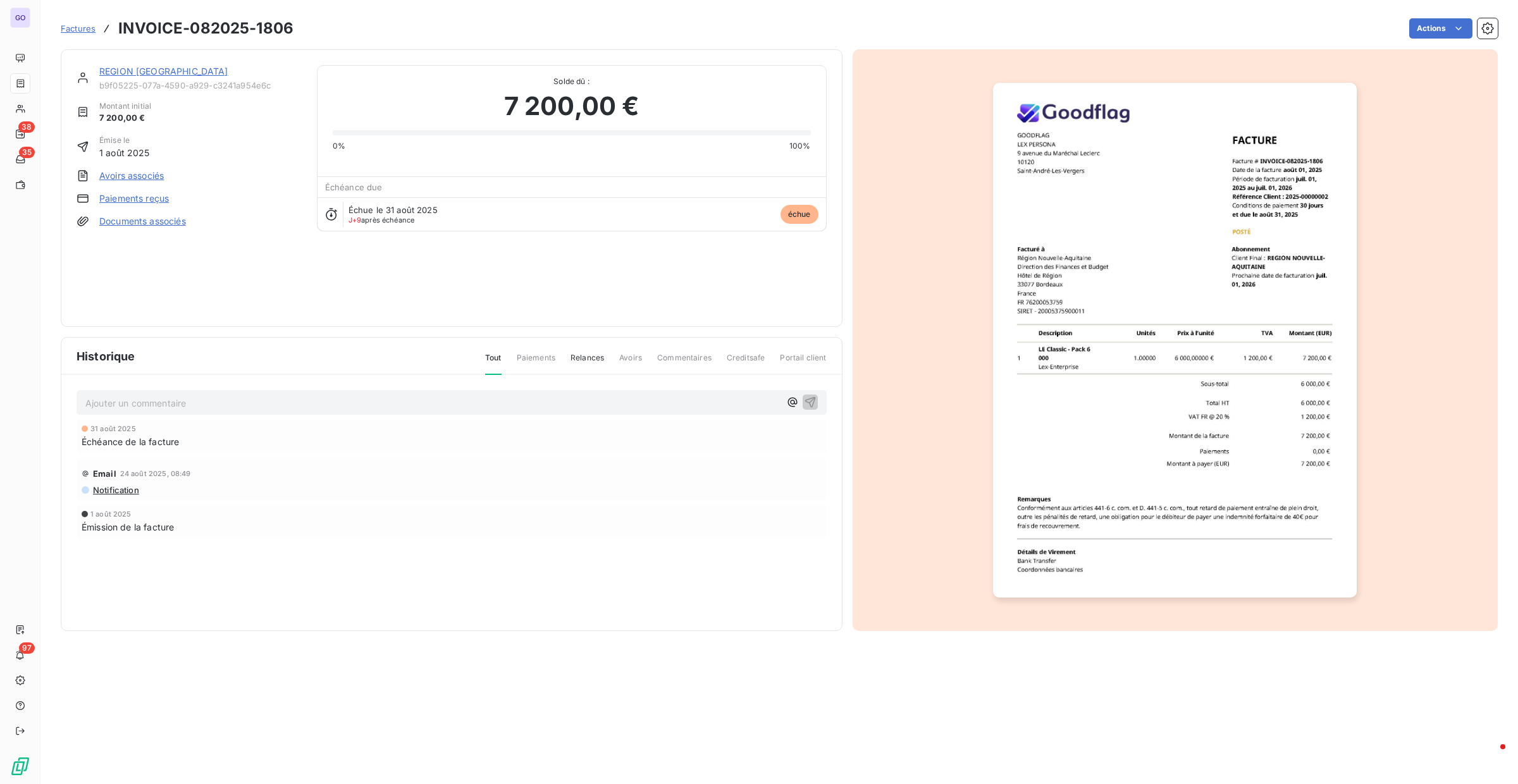
click at [127, 492] on span "Notification" at bounding box center [116, 490] width 48 height 10
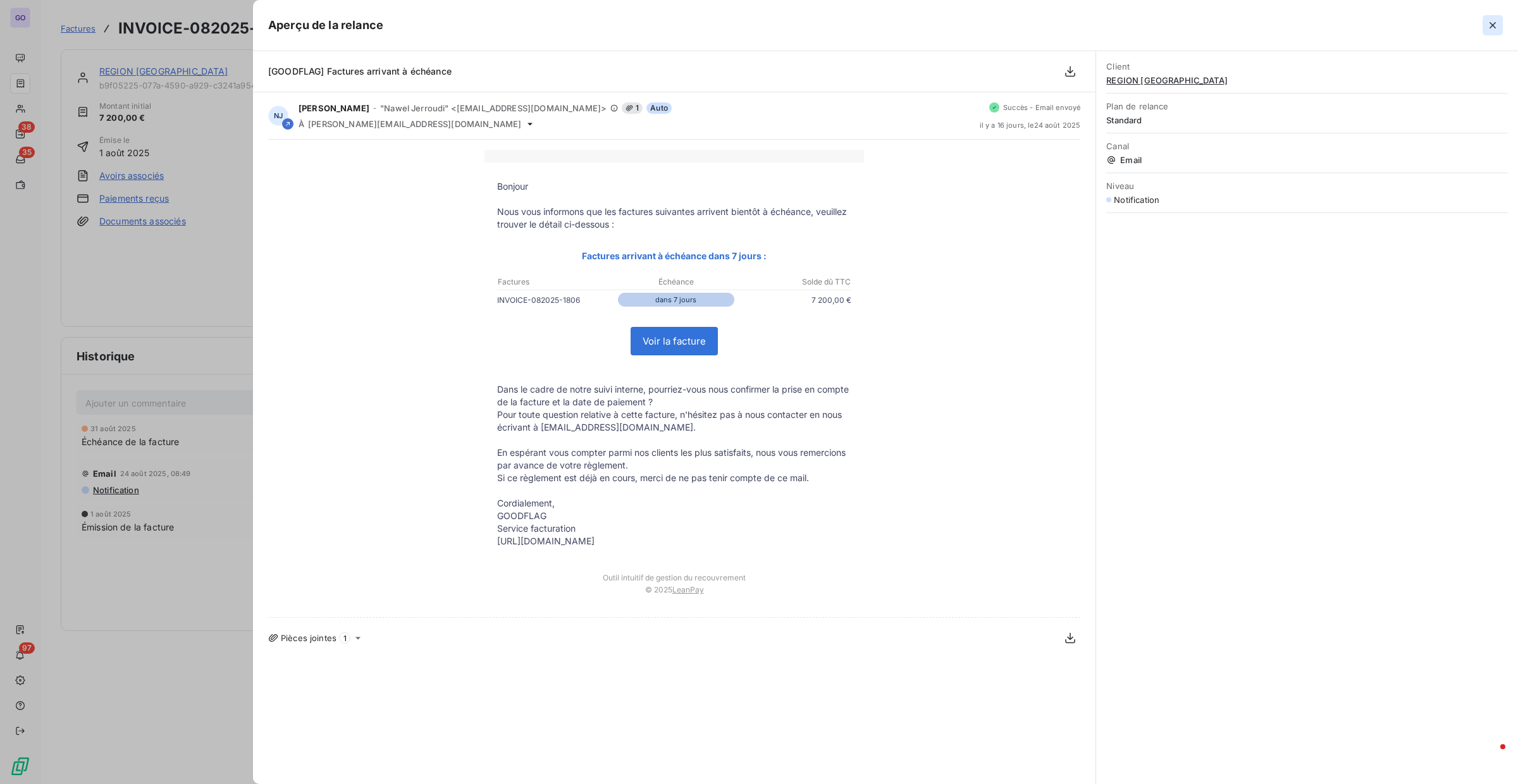
click at [1489, 27] on icon "button" at bounding box center [1492, 25] width 12 height 12
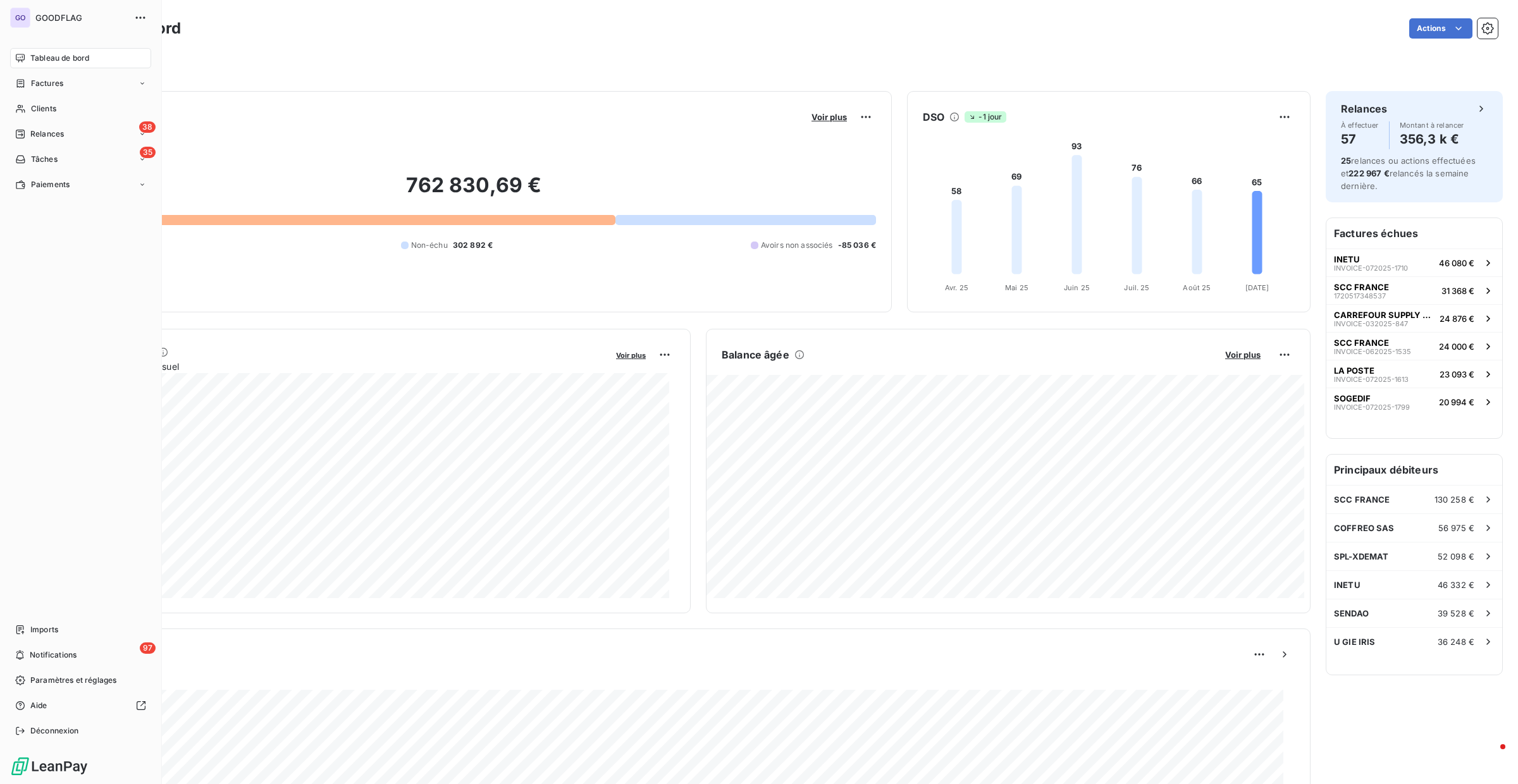
click at [56, 84] on span "Factures" at bounding box center [47, 84] width 32 height 11
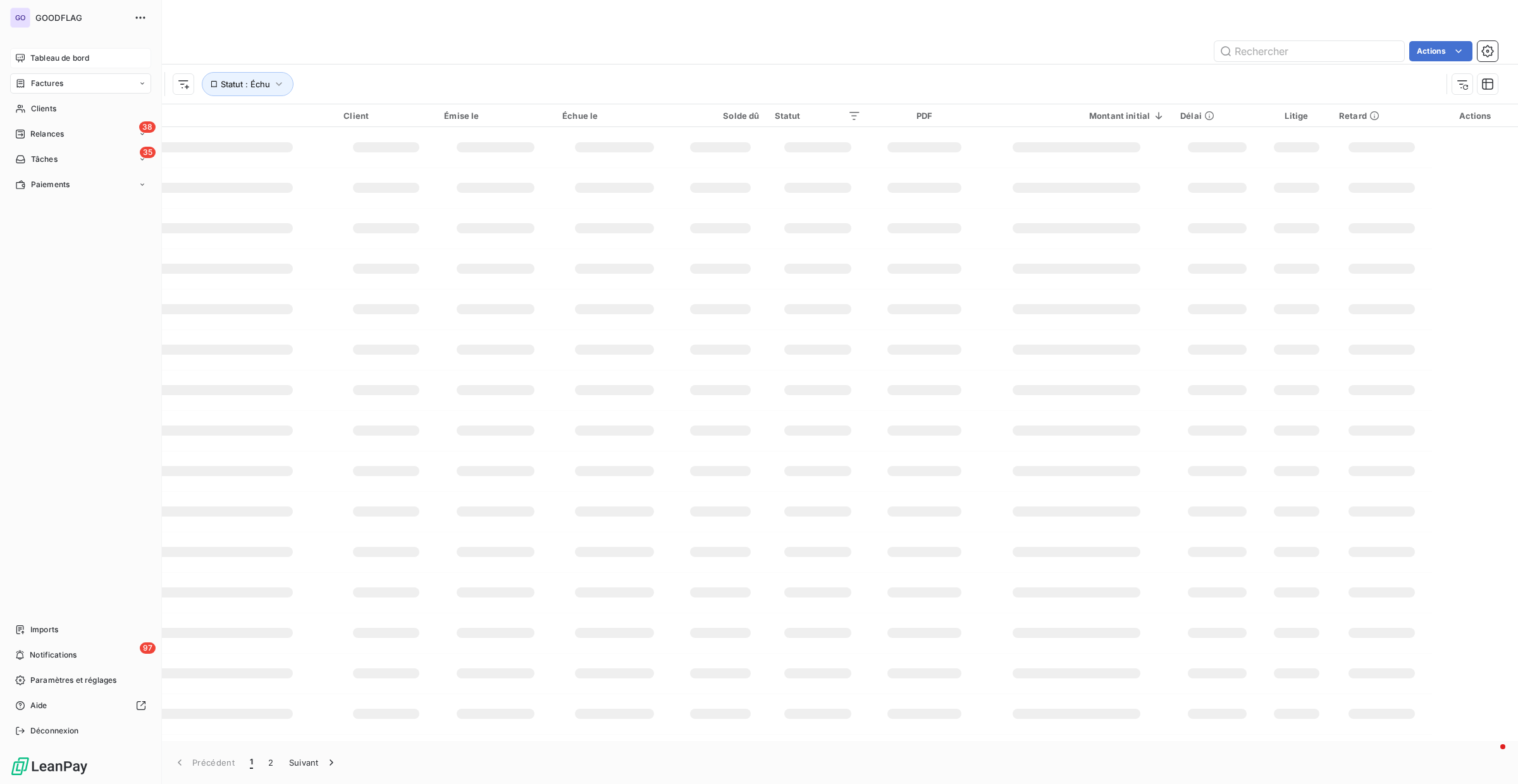
click at [18, 52] on div "Tableau de bord" at bounding box center [80, 58] width 141 height 20
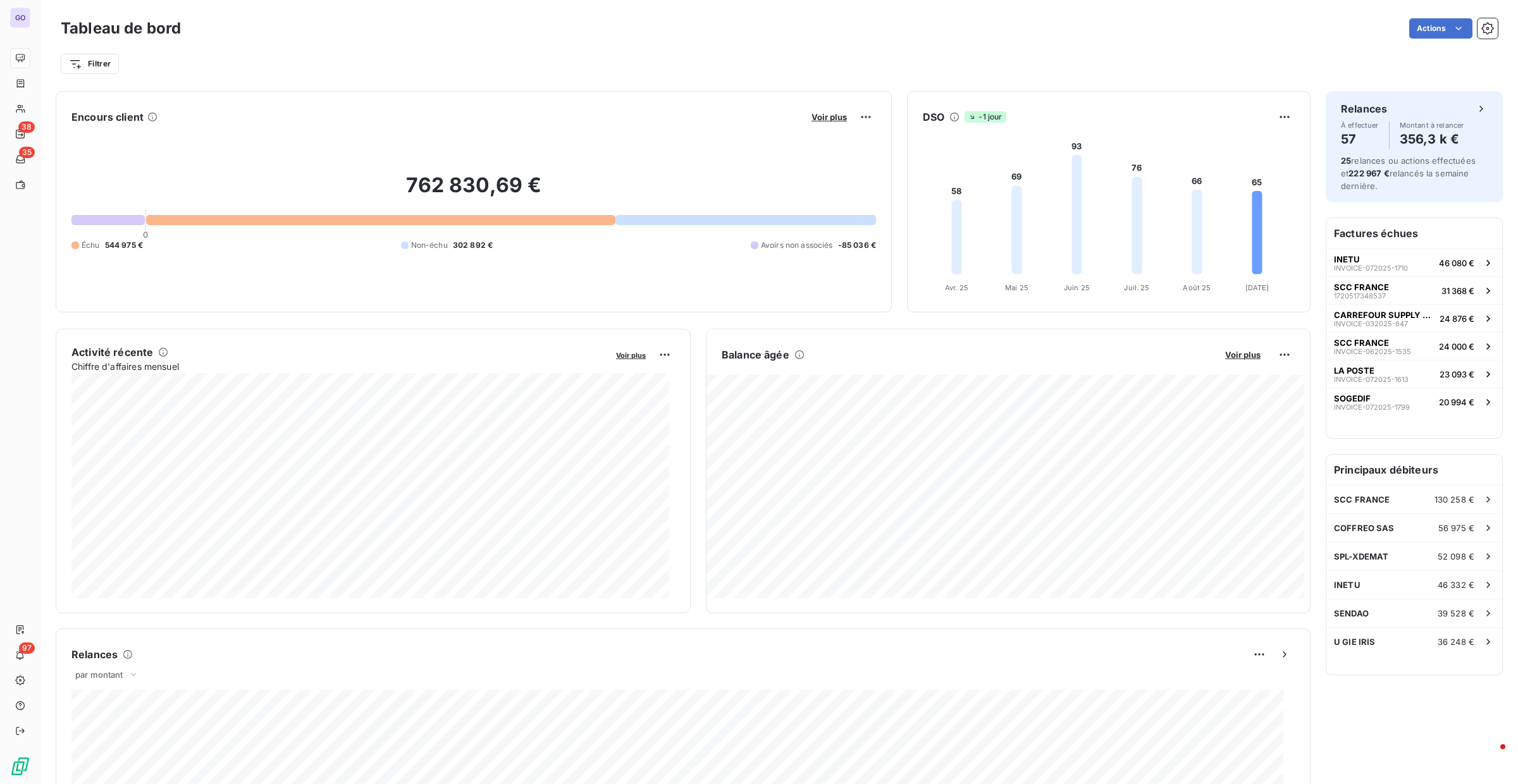
drag, startPoint x: 119, startPoint y: 231, endPoint x: 125, endPoint y: 249, distance: 19.0
click at [119, 231] on div "762 830,69 € 0 Échu 544 975 € Non-échu 302 892 € Avoirs non associés -85 036 €" at bounding box center [474, 211] width 804 height 170
click at [125, 249] on span "544 975 €" at bounding box center [124, 246] width 38 height 11
drag, startPoint x: 158, startPoint y: 248, endPoint x: 329, endPoint y: 232, distance: 171.7
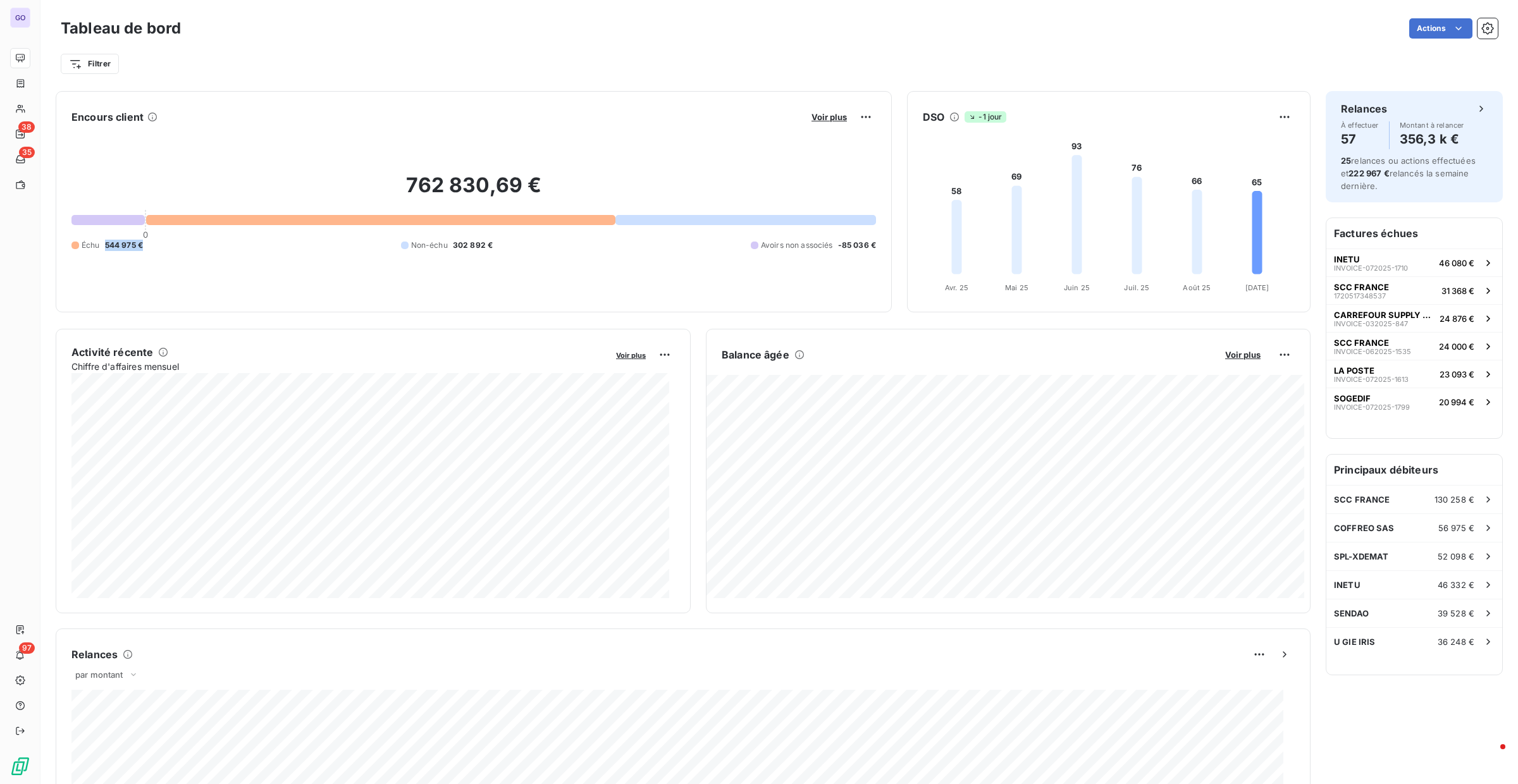
click at [238, 234] on div "762 830,69 € 0 Échu 544 975 € Non-échu 302 892 € Avoirs non associés -85 036 €" at bounding box center [474, 211] width 804 height 170
click at [442, 243] on span "Non-échu" at bounding box center [429, 246] width 37 height 11
drag, startPoint x: 479, startPoint y: 246, endPoint x: 437, endPoint y: 246, distance: 42.0
click at [437, 246] on div "Non-échu 302 892 €" at bounding box center [446, 246] width 93 height 11
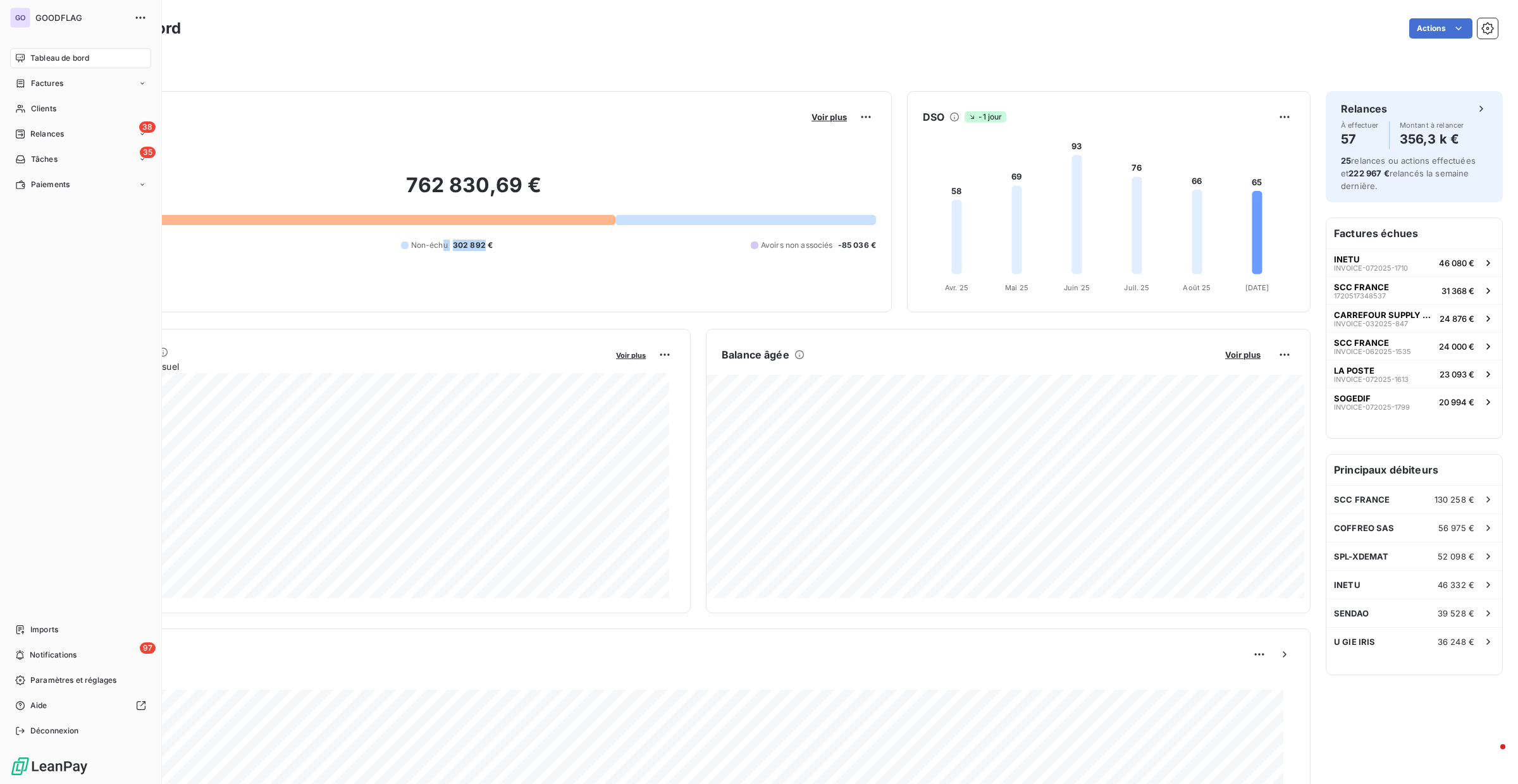
click at [43, 79] on span "Factures" at bounding box center [47, 84] width 32 height 11
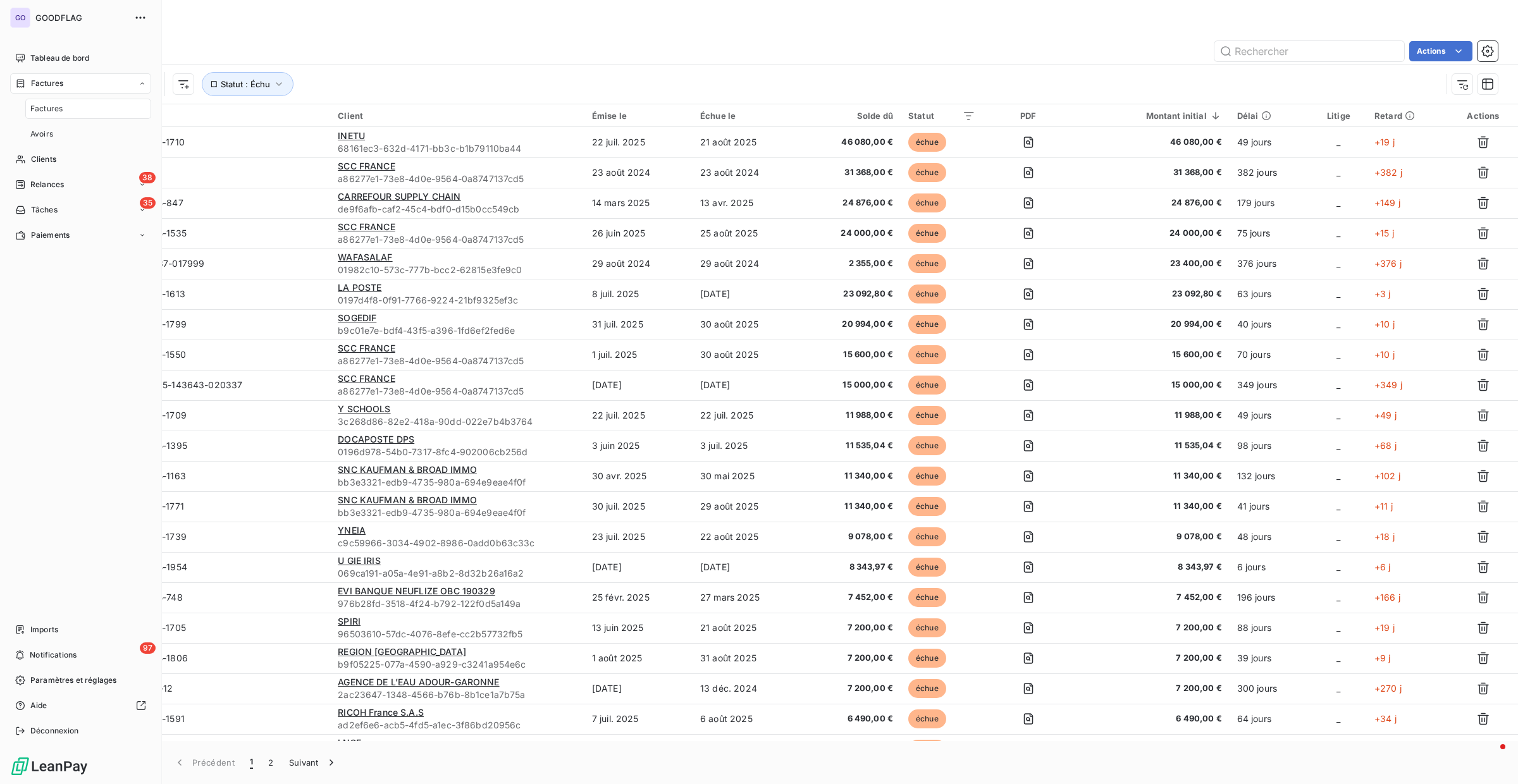
click at [68, 109] on div "Factures" at bounding box center [88, 108] width 126 height 20
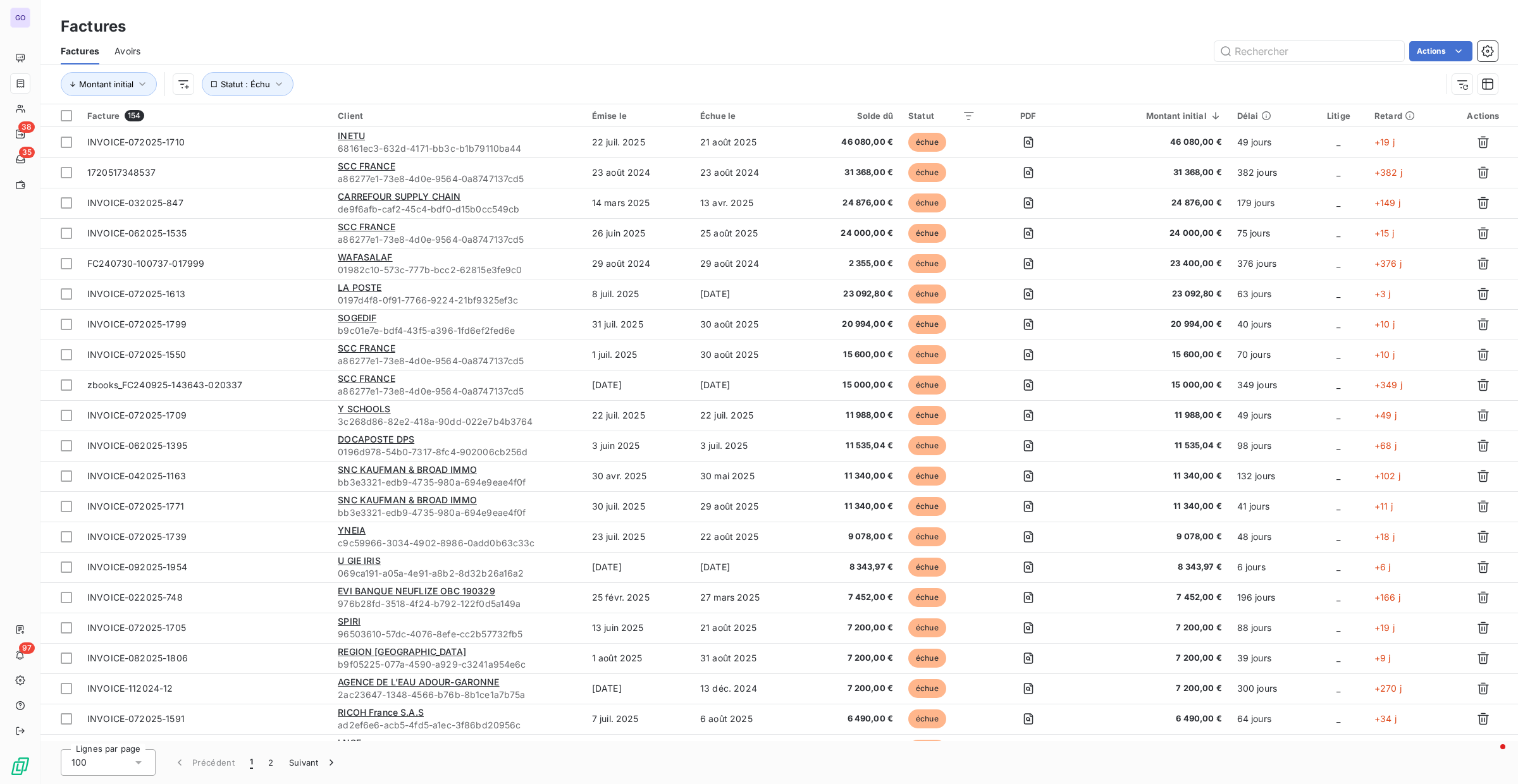
click at [296, 92] on div "Montant initial Statut : Échu" at bounding box center [750, 84] width 1380 height 24
click at [283, 86] on icon "button" at bounding box center [279, 84] width 12 height 12
click at [424, 122] on div "échue" at bounding box center [437, 117] width 182 height 26
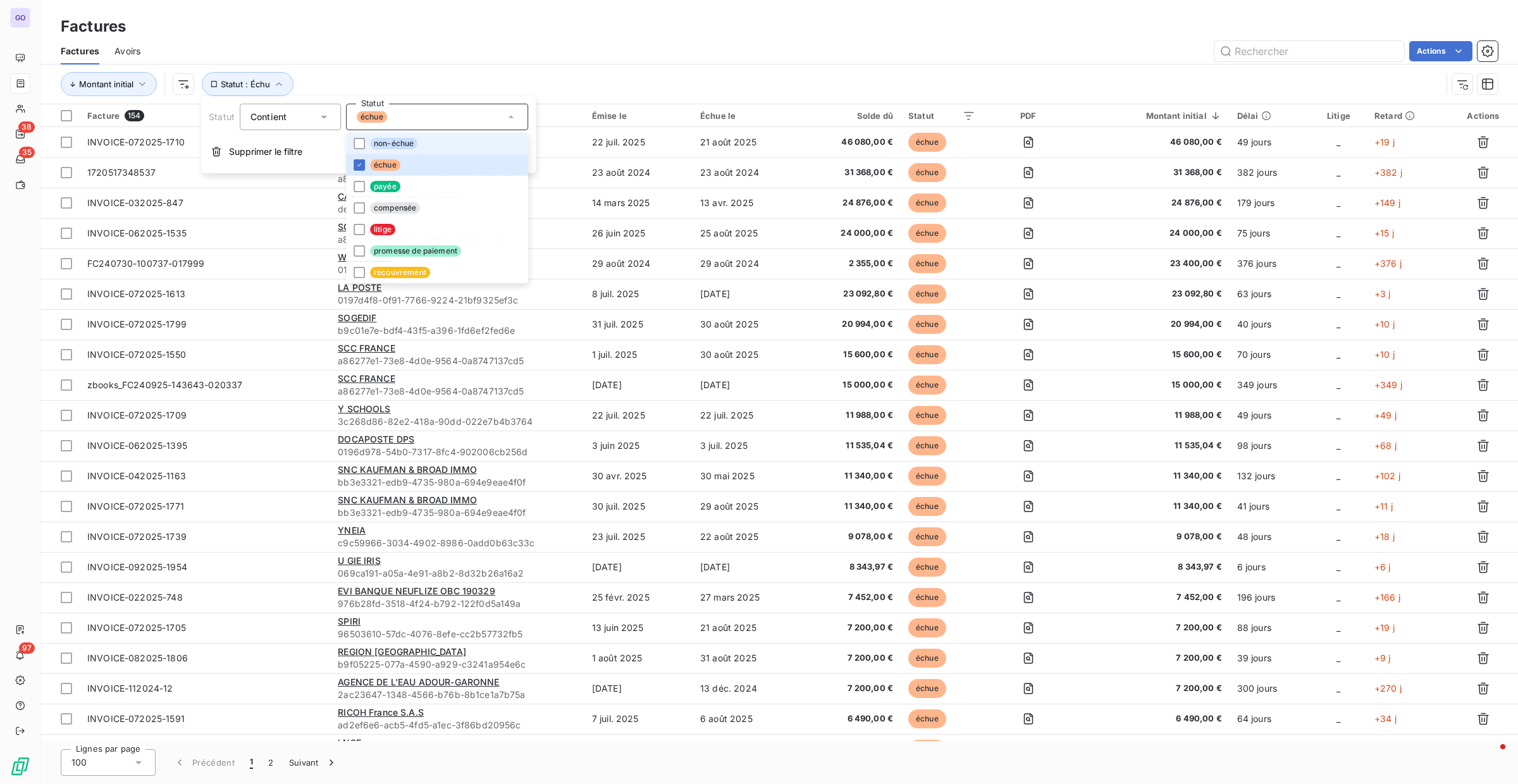
click at [422, 144] on li "non-échue" at bounding box center [437, 143] width 182 height 21
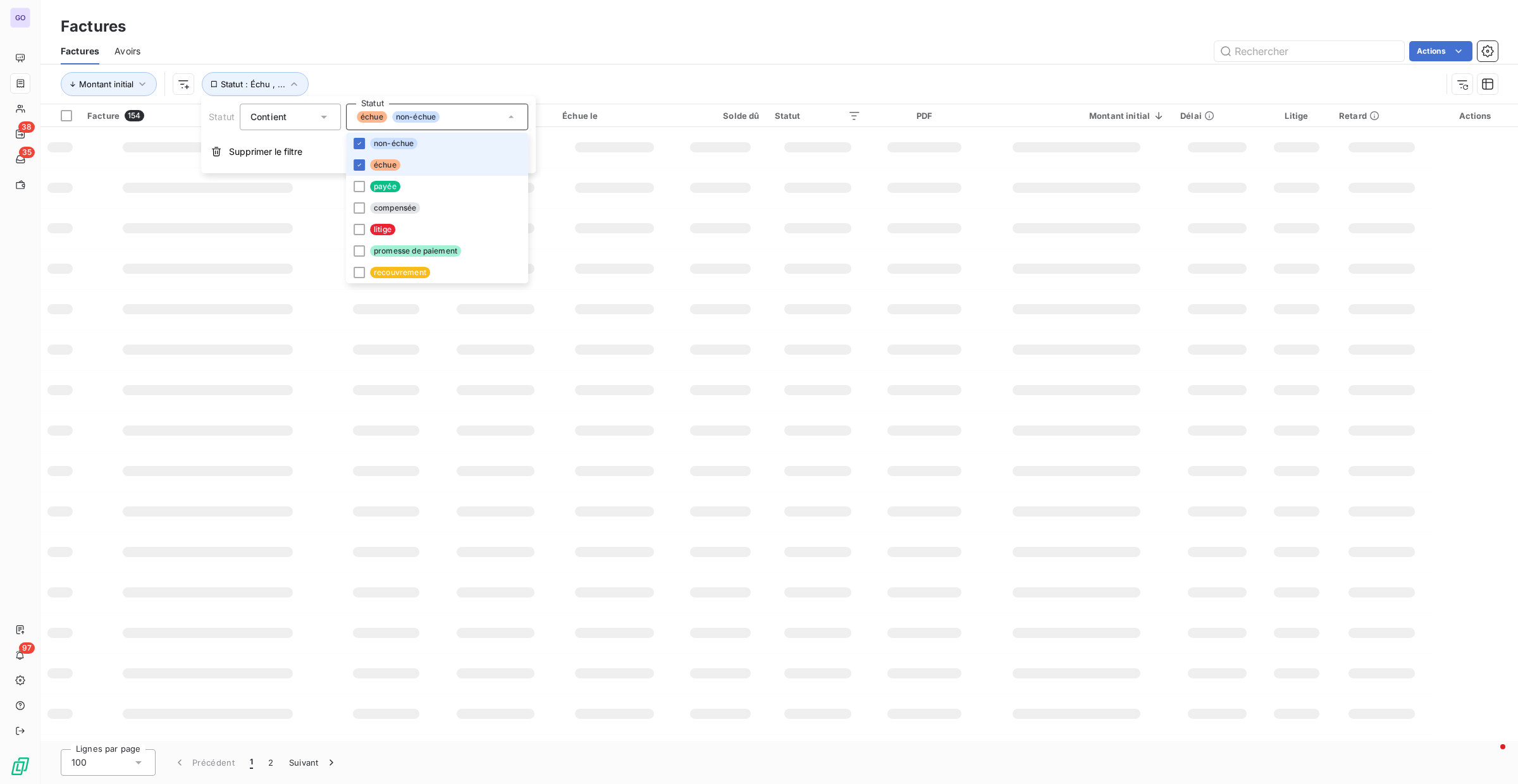
click at [387, 157] on li "échue" at bounding box center [437, 165] width 182 height 21
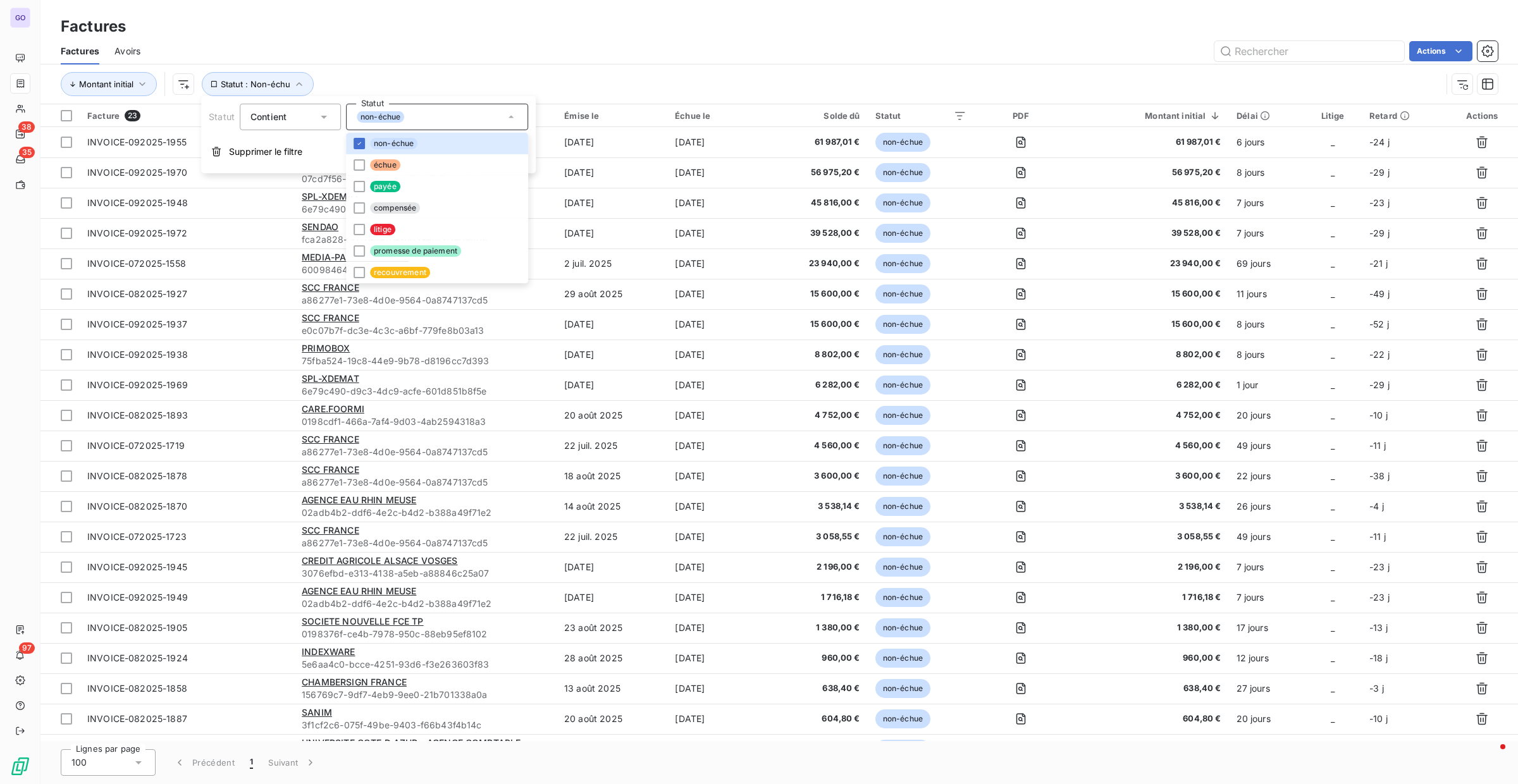
click at [526, 72] on div "Montant initial Statut : Non-échu" at bounding box center [750, 84] width 1380 height 24
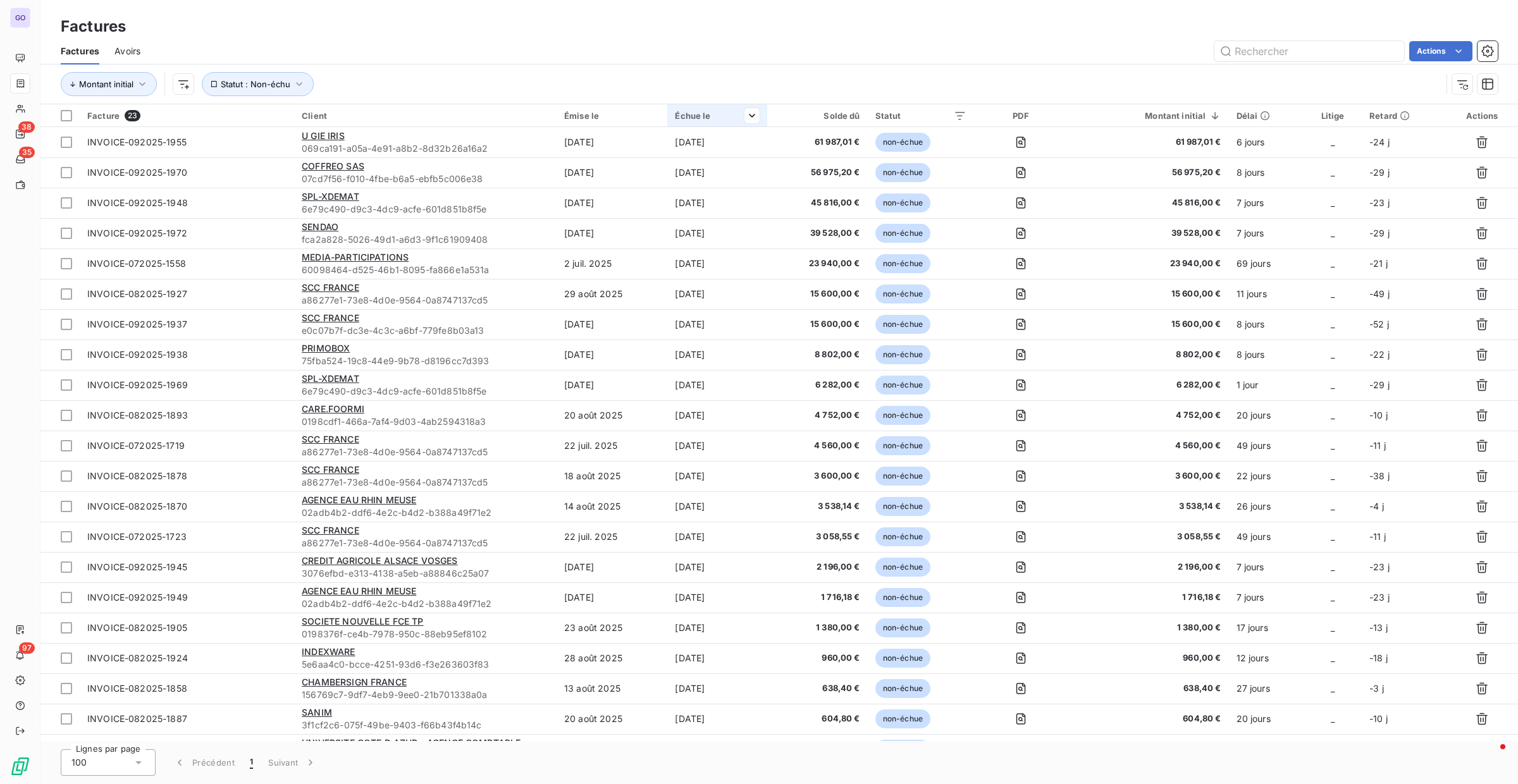
click at [694, 116] on div "Échue le" at bounding box center [717, 116] width 84 height 10
click at [732, 143] on span "Trier par ordre croissant" at bounding box center [692, 142] width 102 height 12
